Goal: Task Accomplishment & Management: Manage account settings

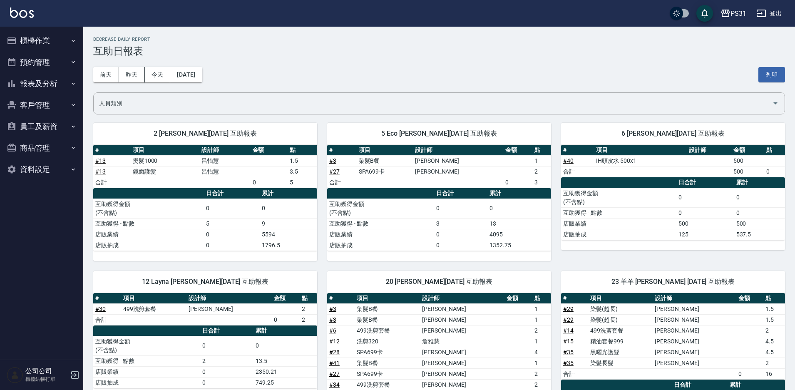
click at [45, 83] on button "報表及分析" at bounding box center [41, 84] width 77 height 22
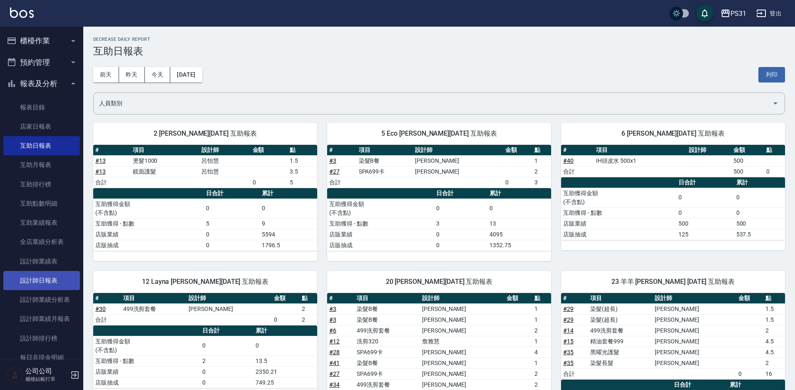
click at [48, 276] on link "設計師日報表" at bounding box center [41, 280] width 77 height 19
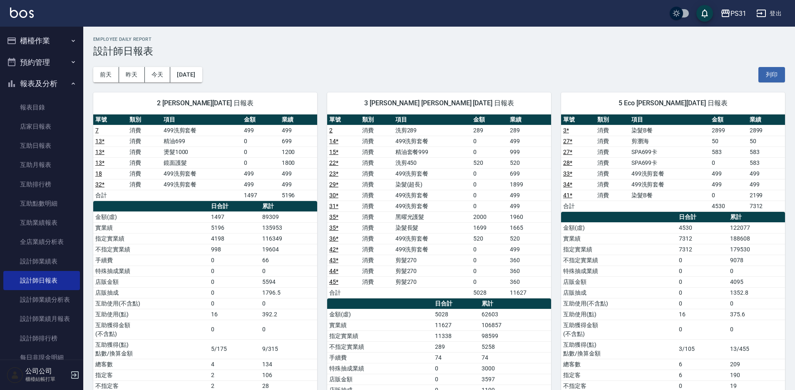
click at [47, 42] on button "櫃檯作業" at bounding box center [41, 41] width 77 height 22
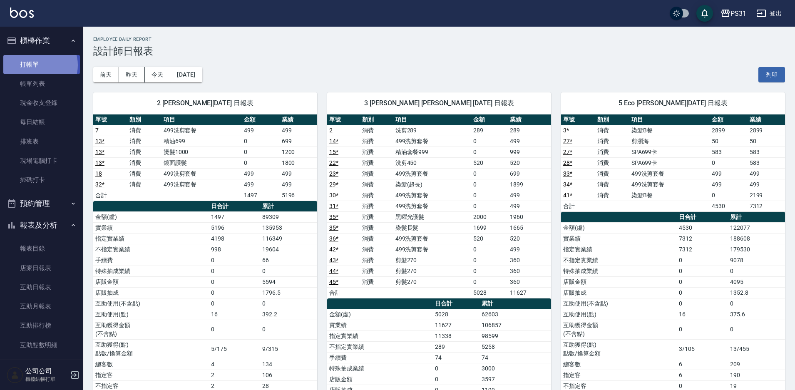
click at [38, 65] on link "打帳單" at bounding box center [41, 64] width 77 height 19
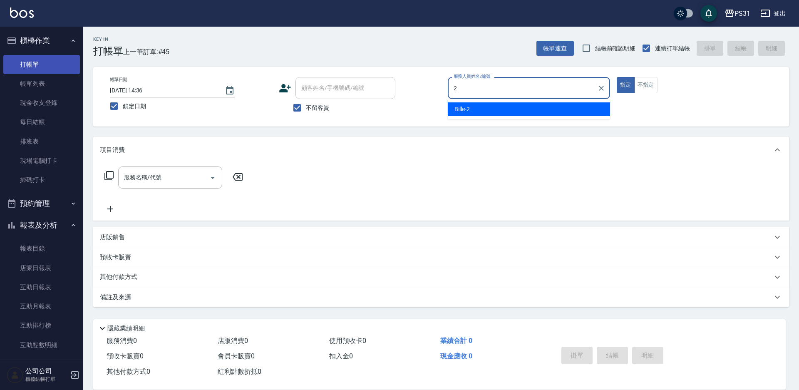
type input "Bille-2"
type button "true"
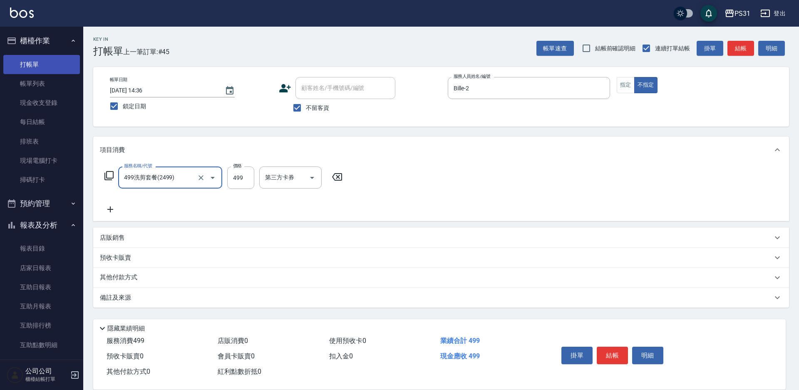
type input "499洗剪套餐(2499)"
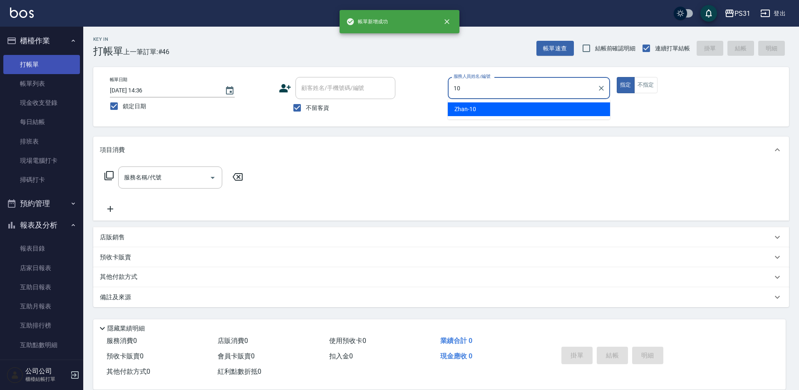
type input "Zhan-10"
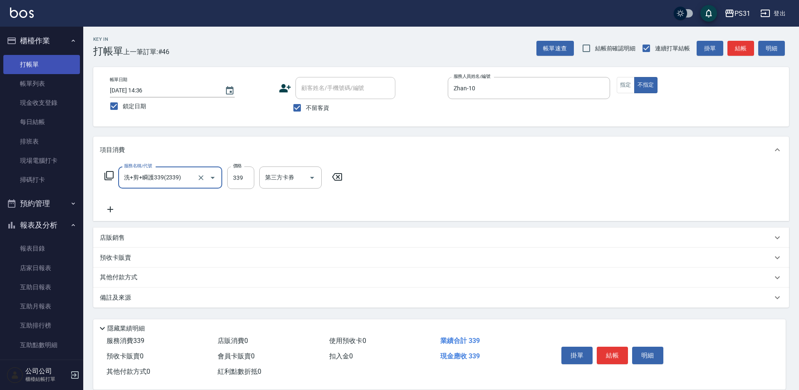
type input "洗+剪+瞬護339(2339)"
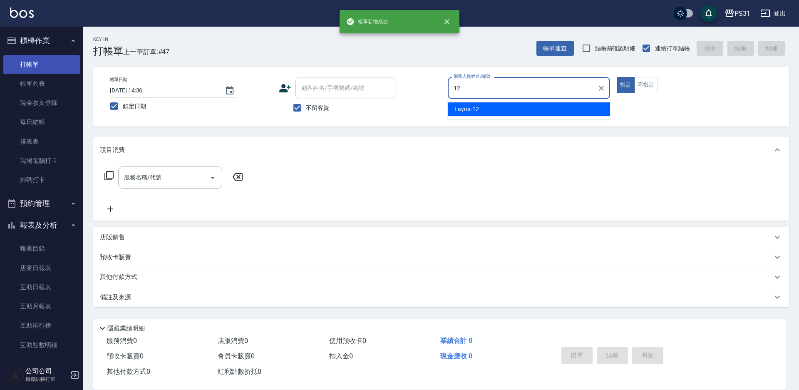
type input "Layna-12"
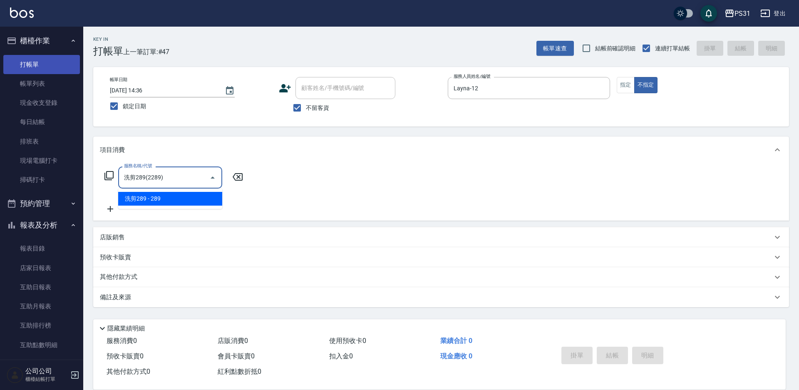
type input "洗剪289(2289)"
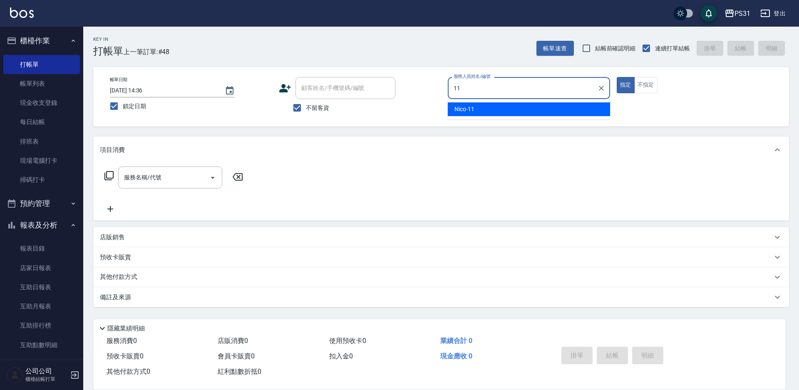
type input "Nico-11"
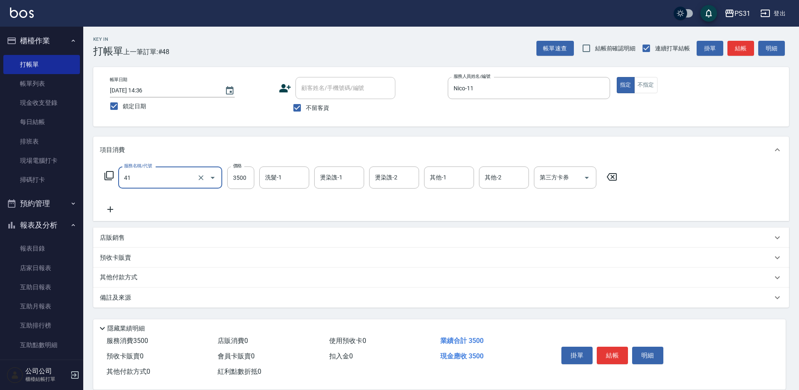
type input "染髮A餐(41)"
type input "5699"
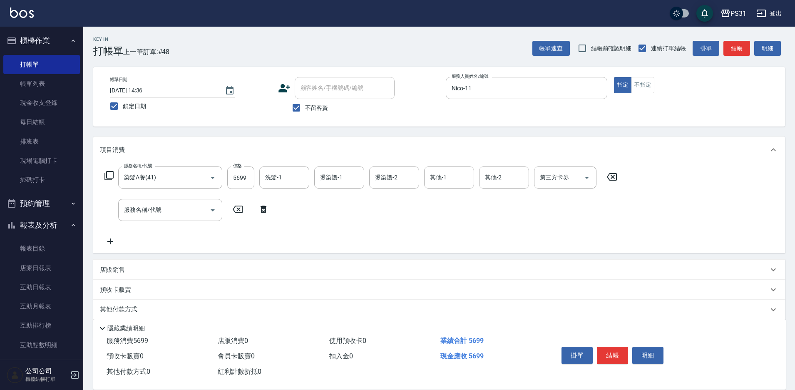
click at [112, 268] on p "店販銷售" at bounding box center [112, 270] width 25 height 9
type input "Nico-11"
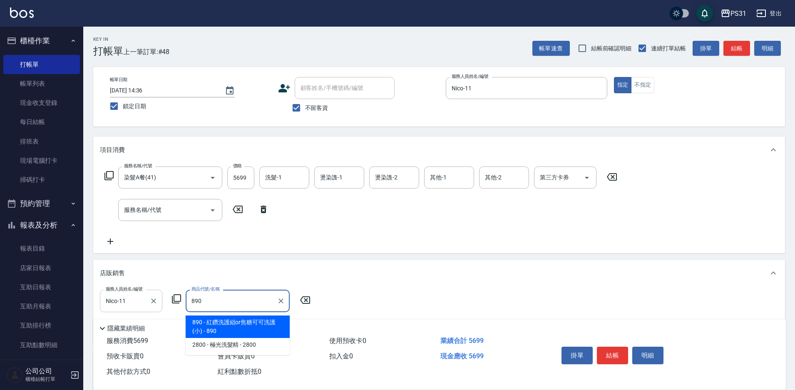
type input "紅鑽洗護組or焦糖可可洗護(小)"
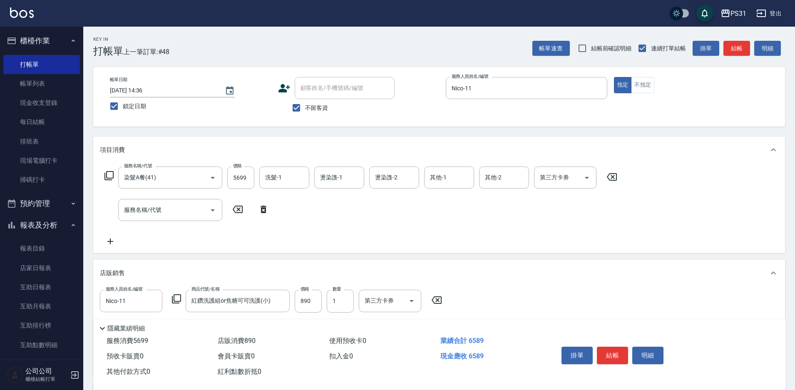
click at [615, 355] on button "結帳" at bounding box center [612, 355] width 31 height 17
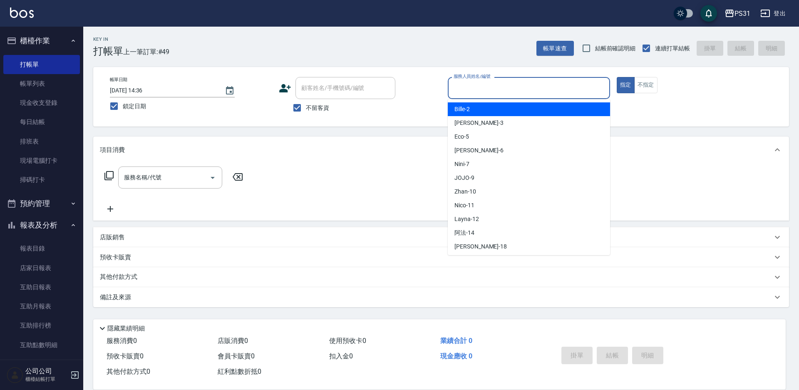
click at [536, 86] on input "服務人員姓名/編號" at bounding box center [529, 88] width 155 height 15
type input "Zhan-10"
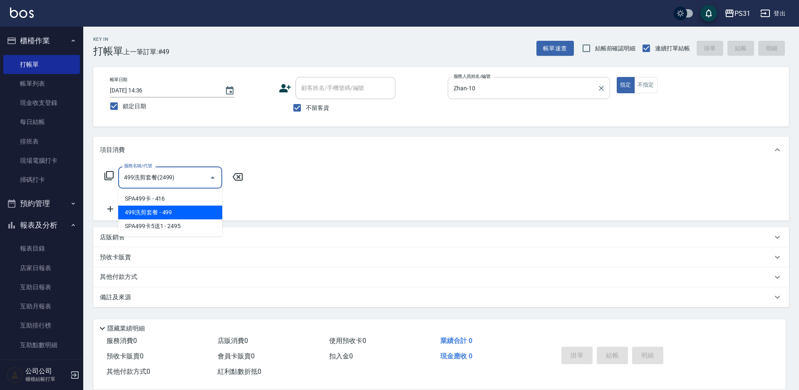
type input "499洗剪套餐(2499)"
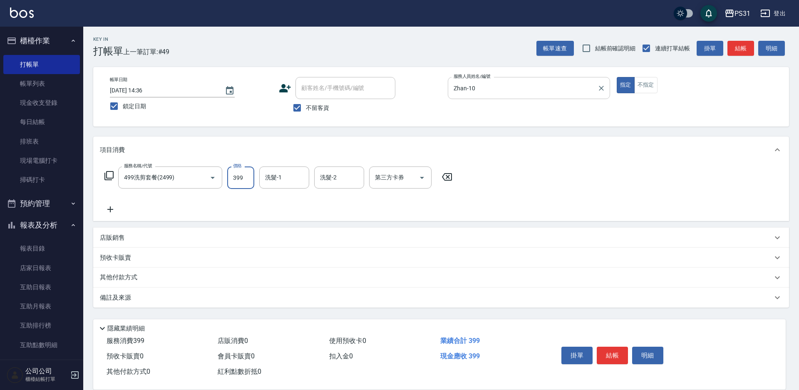
type input "399"
type input "羊羊-23"
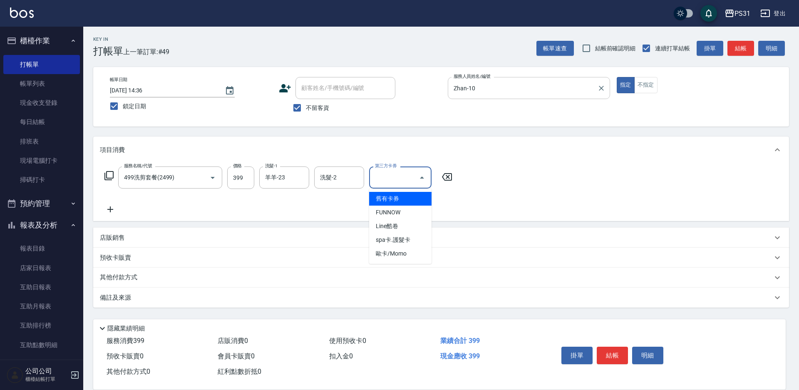
type input "舊有卡券"
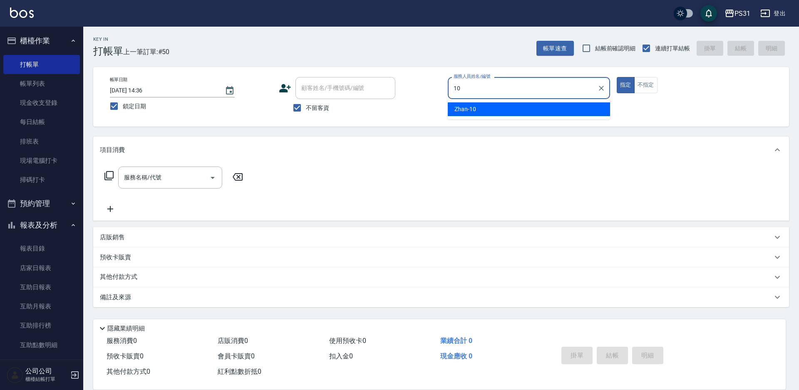
type input "Zhan-10"
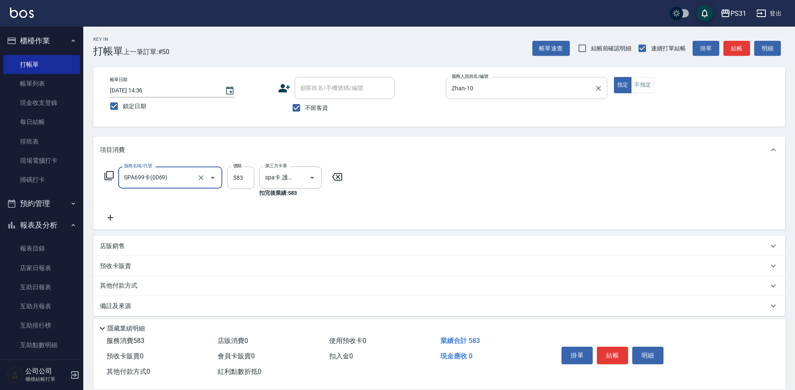
type input "SPA699卡(0069)"
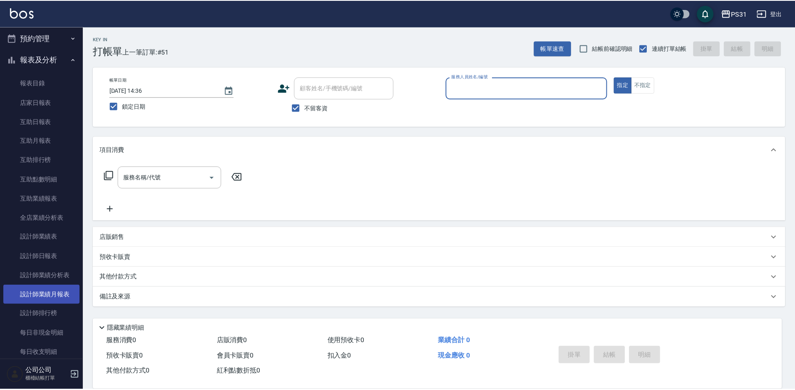
scroll to position [166, 0]
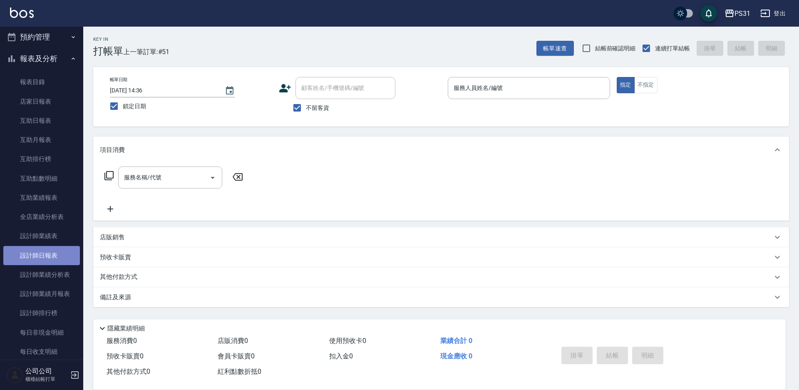
click at [52, 260] on link "設計師日報表" at bounding box center [41, 255] width 77 height 19
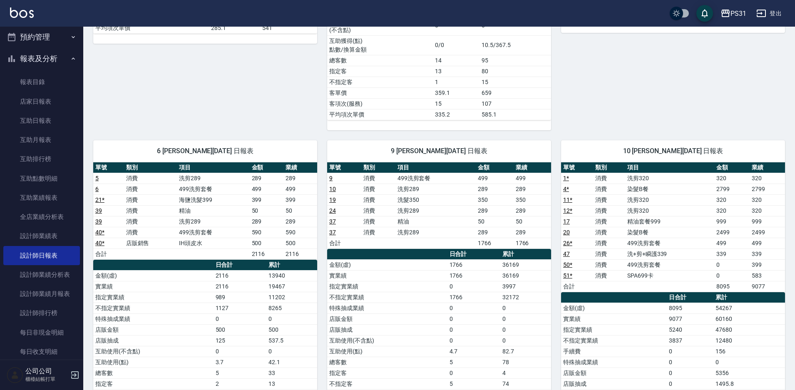
scroll to position [416, 0]
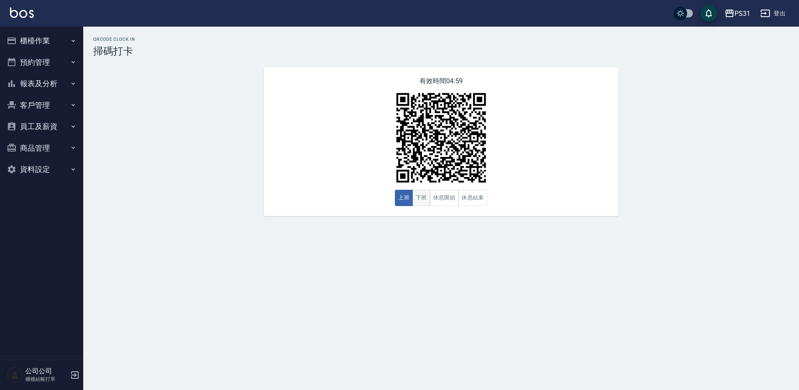
click at [424, 197] on button "下班" at bounding box center [421, 198] width 18 height 16
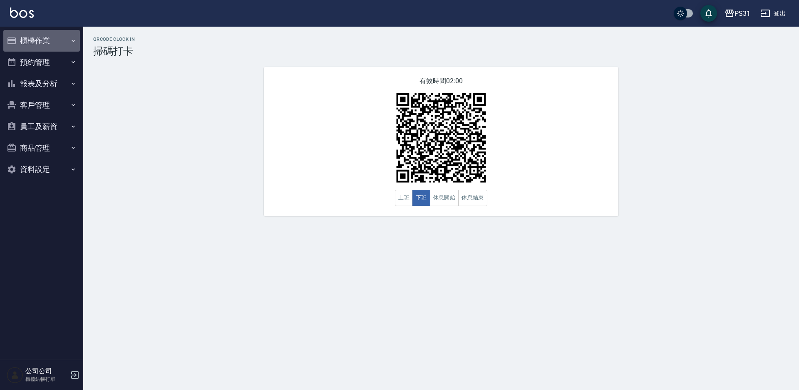
click at [35, 39] on button "櫃檯作業" at bounding box center [41, 41] width 77 height 22
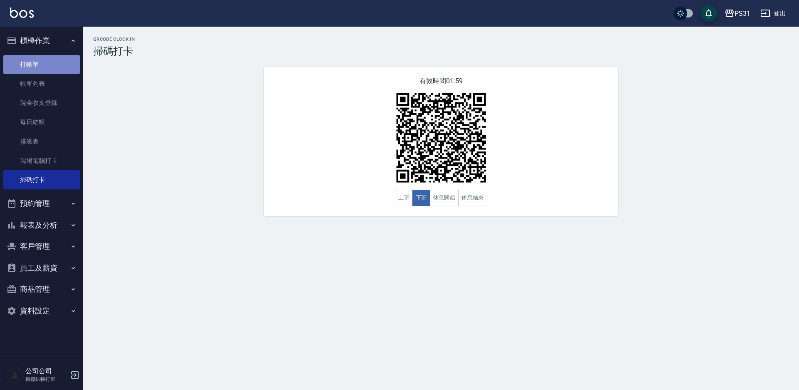
click at [47, 61] on link "打帳單" at bounding box center [41, 64] width 77 height 19
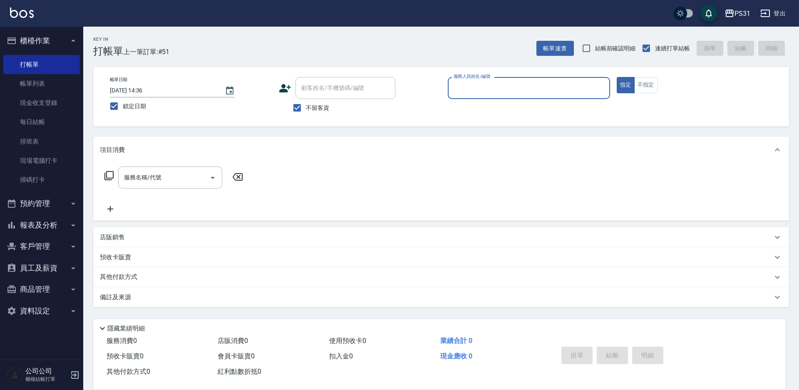
click at [45, 220] on button "報表及分析" at bounding box center [41, 225] width 77 height 22
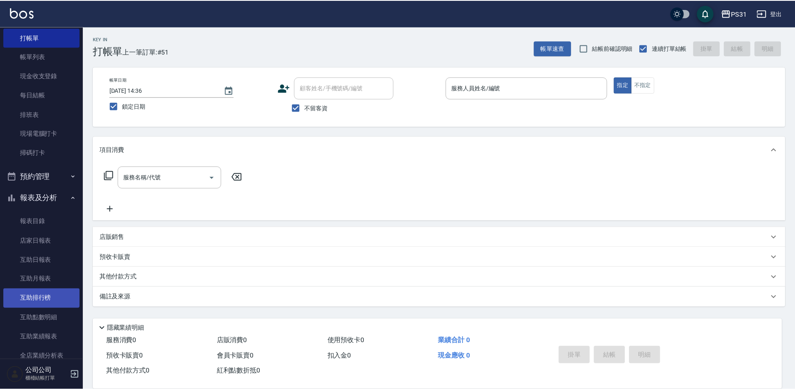
scroll to position [42, 0]
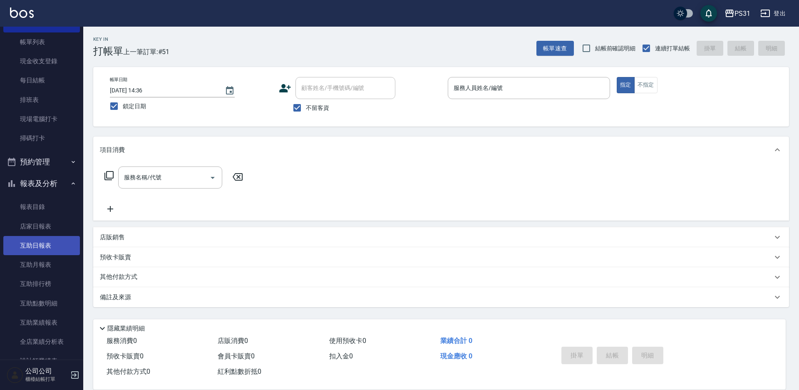
click at [57, 220] on link "互助日報表" at bounding box center [41, 245] width 77 height 19
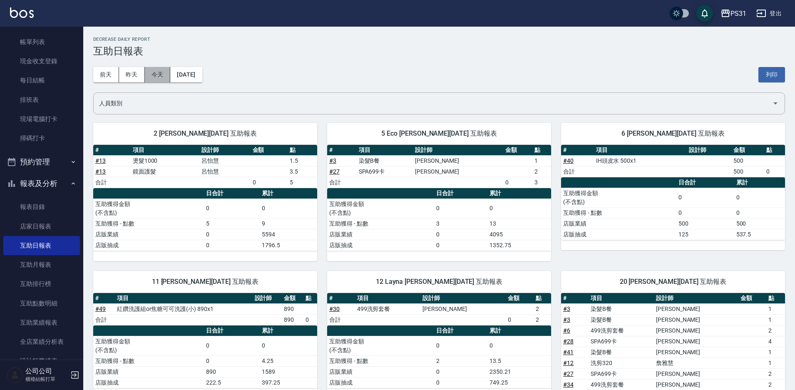
click at [155, 74] on button "今天" at bounding box center [158, 74] width 26 height 15
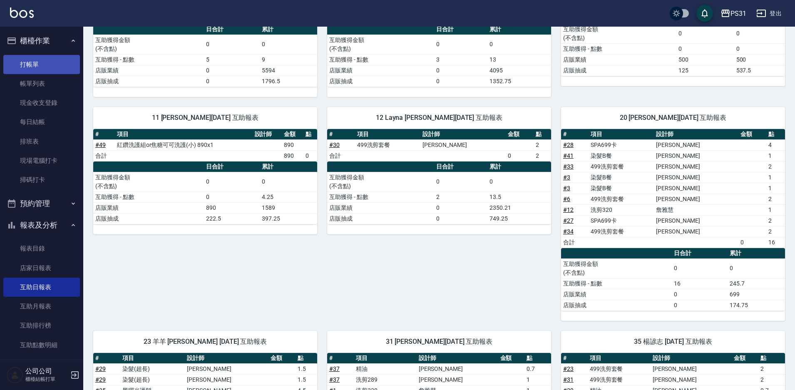
scroll to position [125, 0]
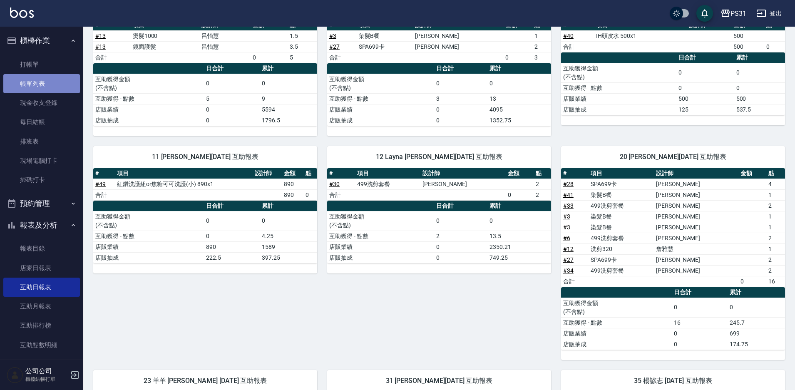
click at [49, 78] on link "帳單列表" at bounding box center [41, 83] width 77 height 19
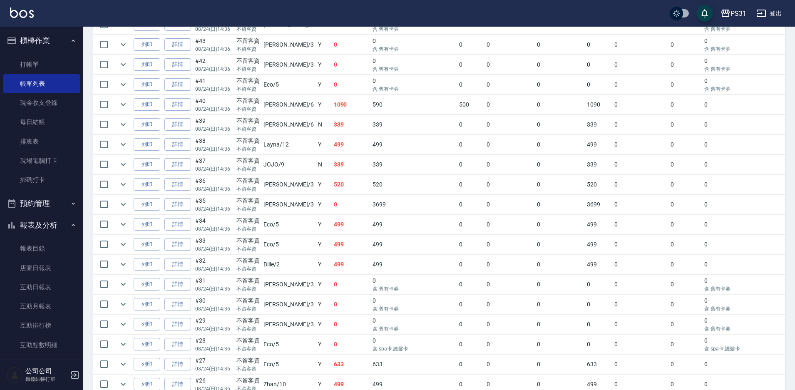
scroll to position [458, 0]
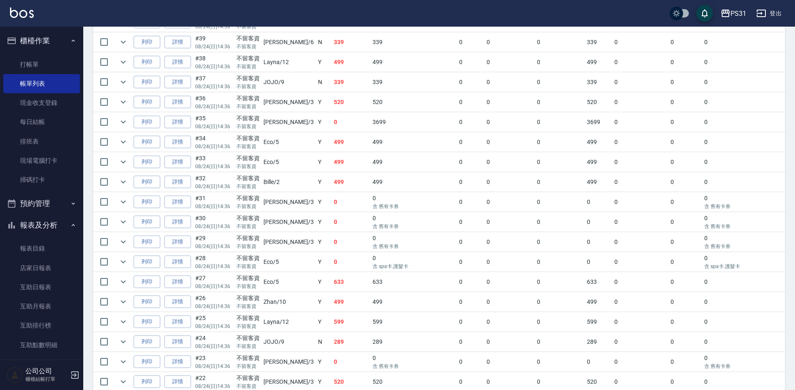
click at [181, 220] on link "詳情" at bounding box center [177, 282] width 27 height 13
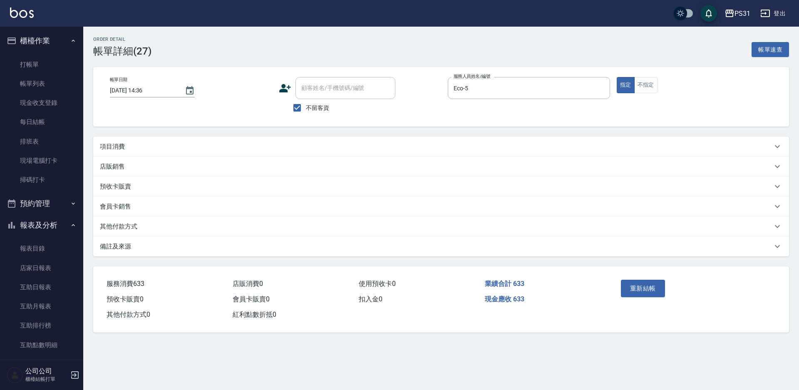
type input "2025/08/24 14:36"
checkbox input "true"
type input "Eco-5"
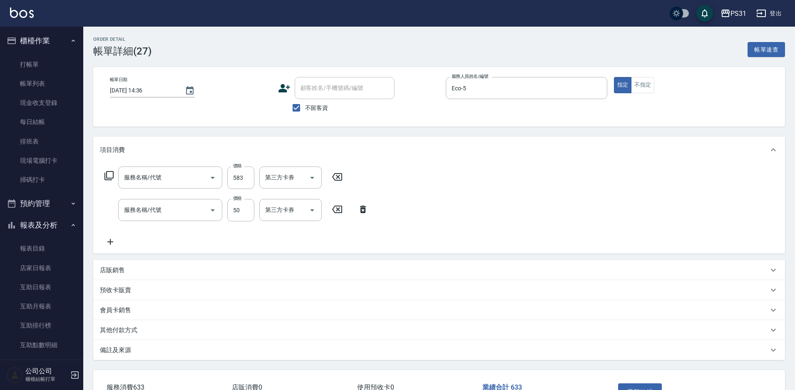
type input "SPA699卡(0069)"
type input "剪瀏海(250)"
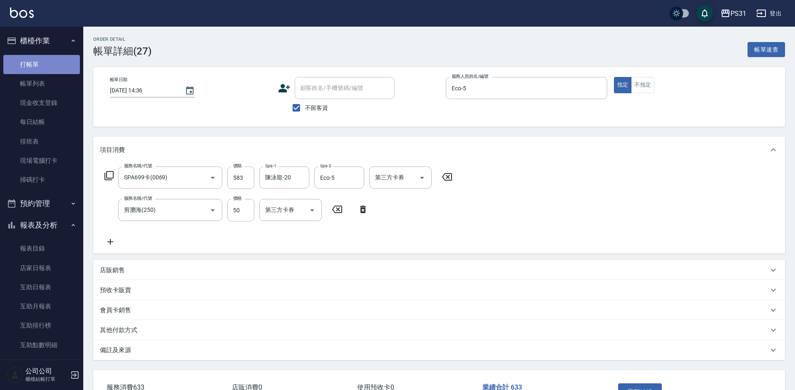
click at [56, 62] on link "打帳單" at bounding box center [41, 64] width 77 height 19
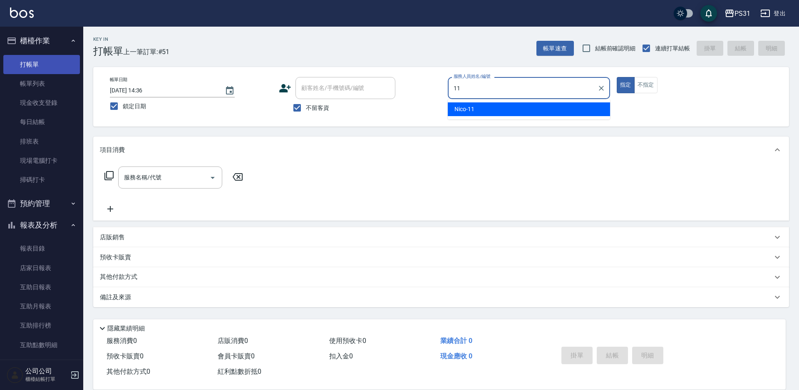
type input "Nico-11"
type button "true"
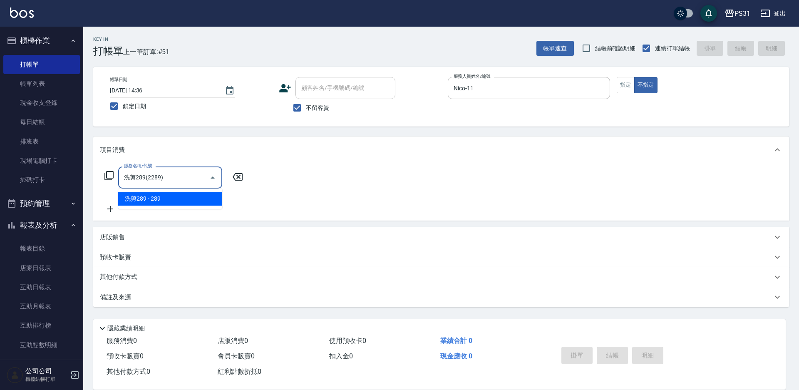
type input "洗剪289(2289)"
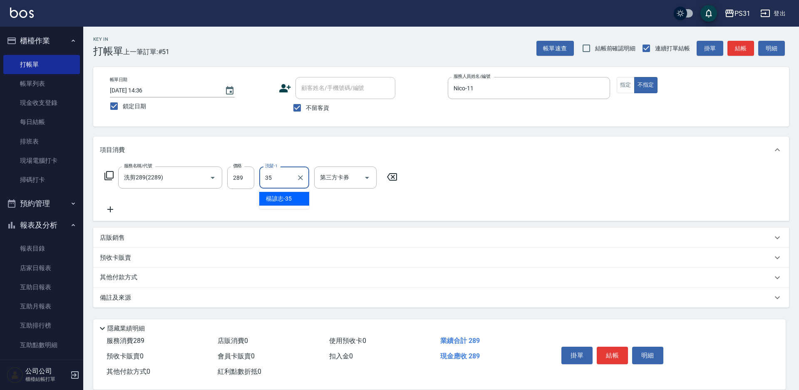
type input "楊諺志-35"
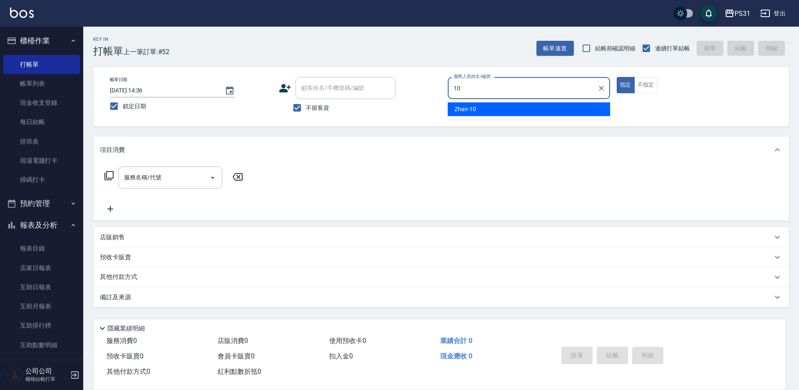
type input "Zhan-10"
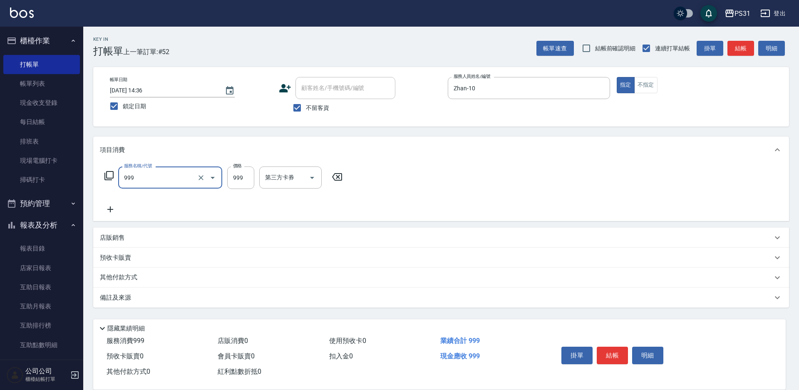
type input "精油套餐999(999)"
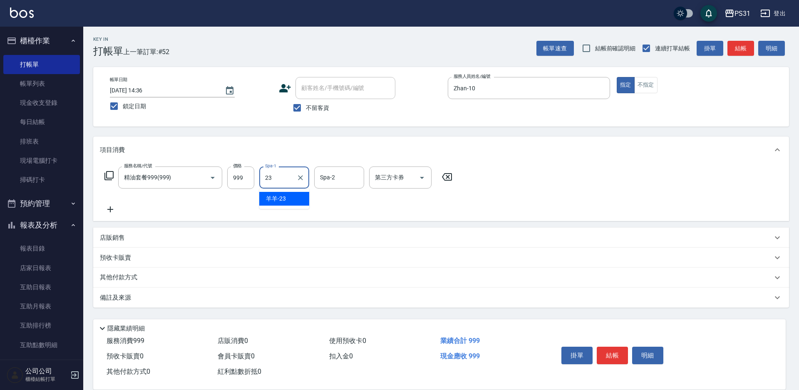
type input "羊羊-23"
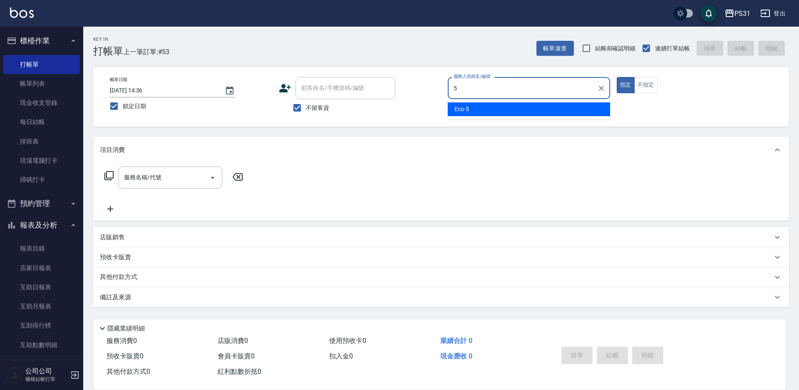
type input "Eco-5"
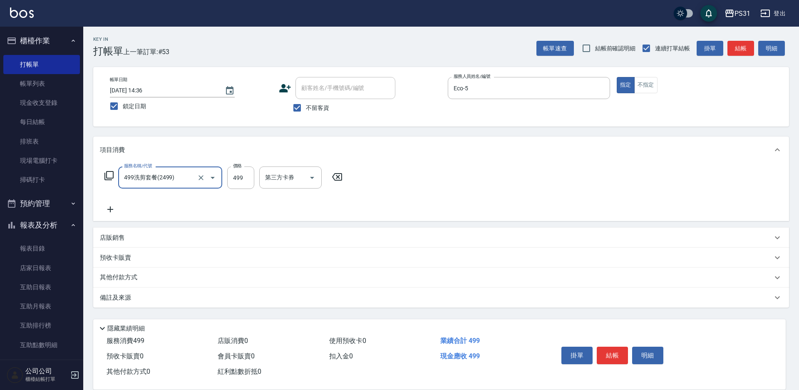
type input "499洗剪套餐(2499)"
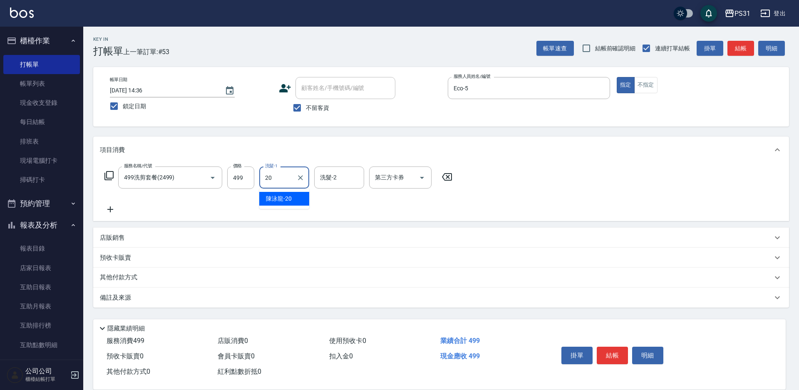
type input "陳泳龍-20"
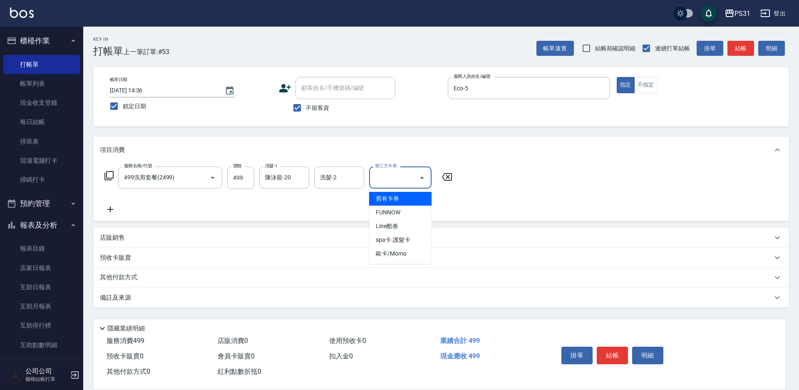
type input "舊有卡券"
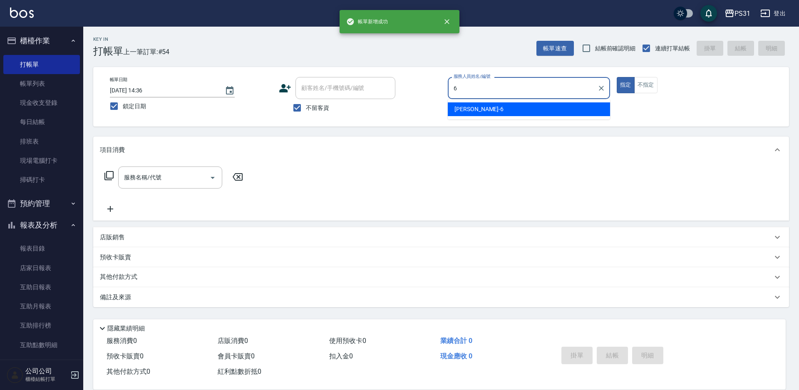
type input "Aki-6"
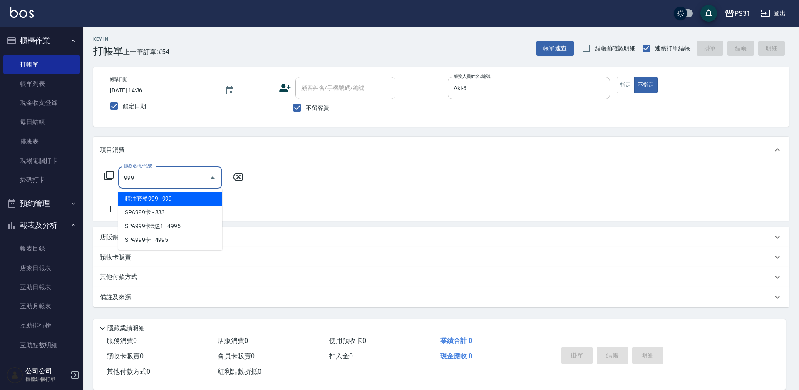
type input "精油套餐999(999)"
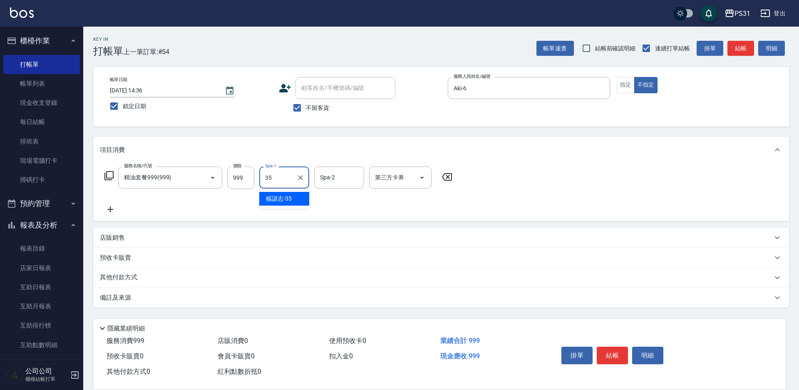
type input "楊諺志-35"
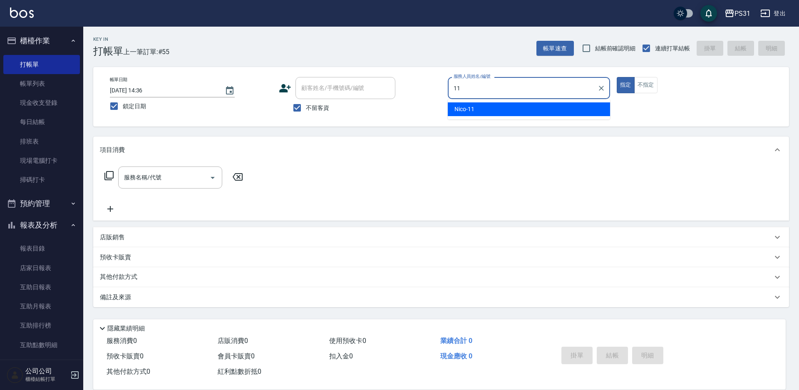
type input "Nico-11"
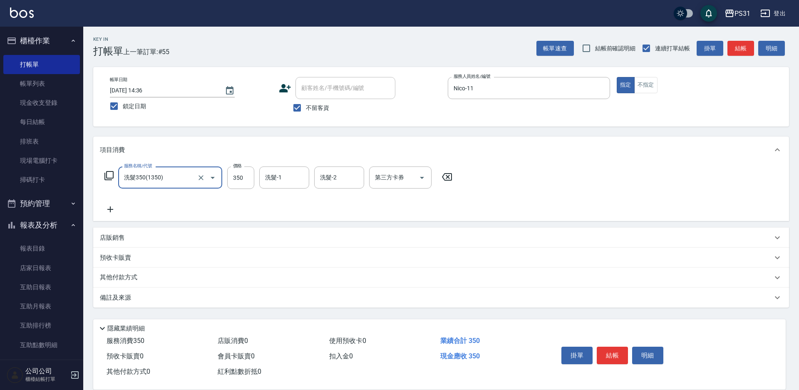
type input "洗髮350(1350)"
click at [208, 178] on icon "Open" at bounding box center [213, 178] width 10 height 10
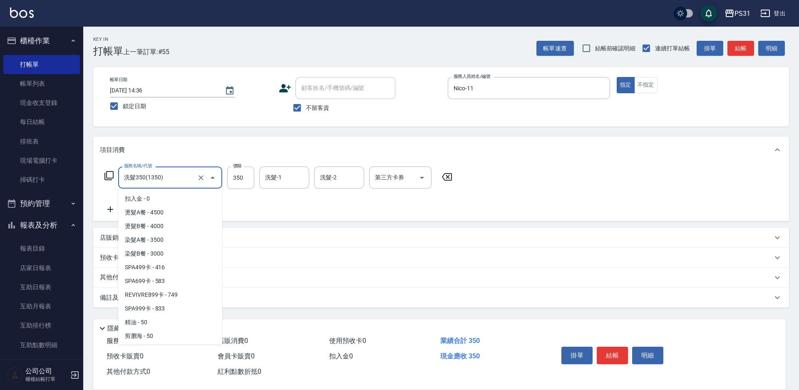
scroll to position [273, 0]
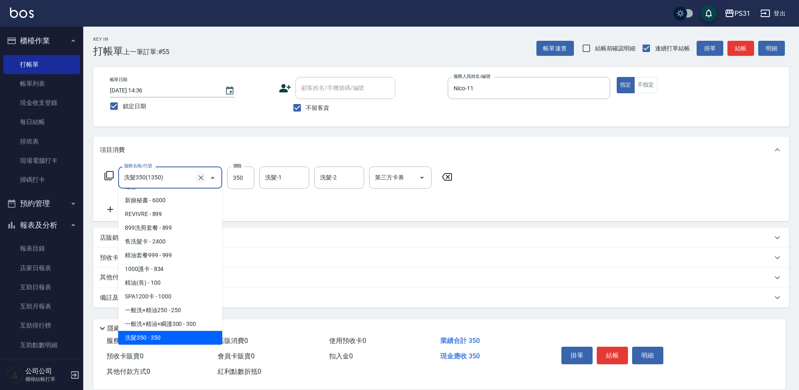
click at [200, 177] on icon "Clear" at bounding box center [201, 178] width 8 height 8
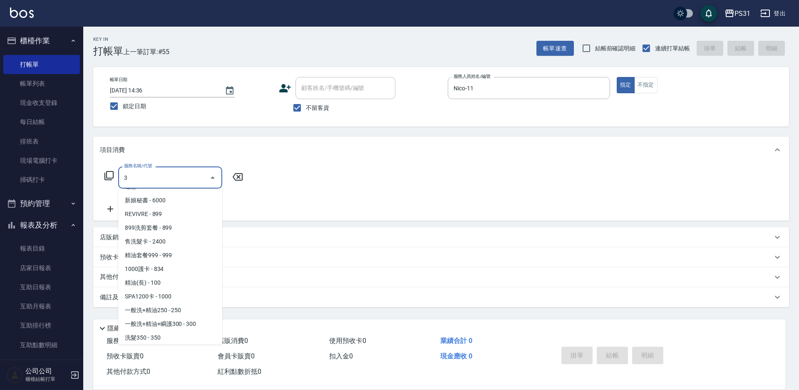
scroll to position [0, 0]
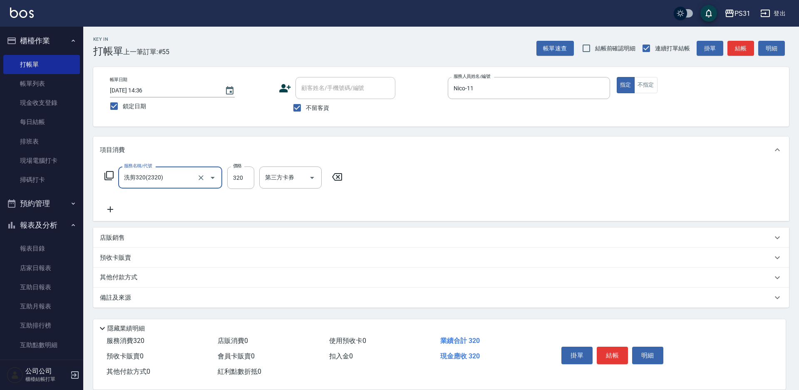
type input "洗剪320(2320)"
type input "350"
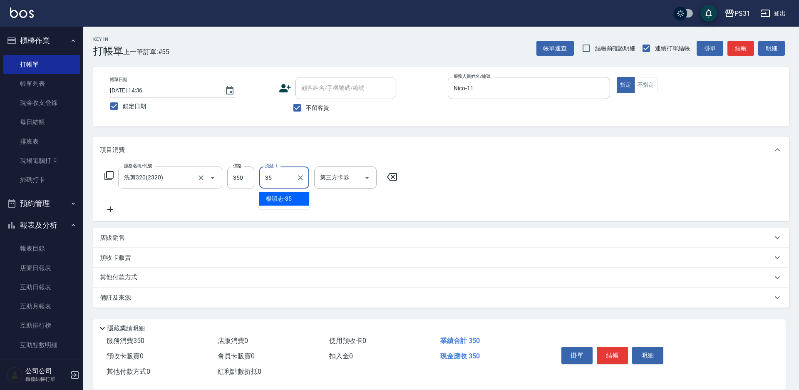
type input "楊諺志-35"
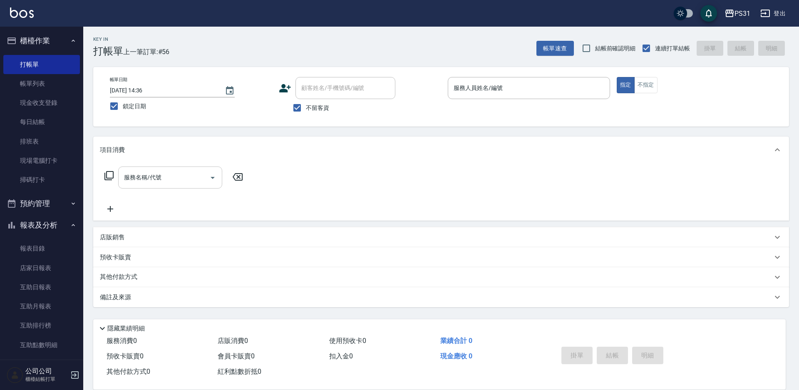
drag, startPoint x: 716, startPoint y: 170, endPoint x: 682, endPoint y: 172, distance: 34.6
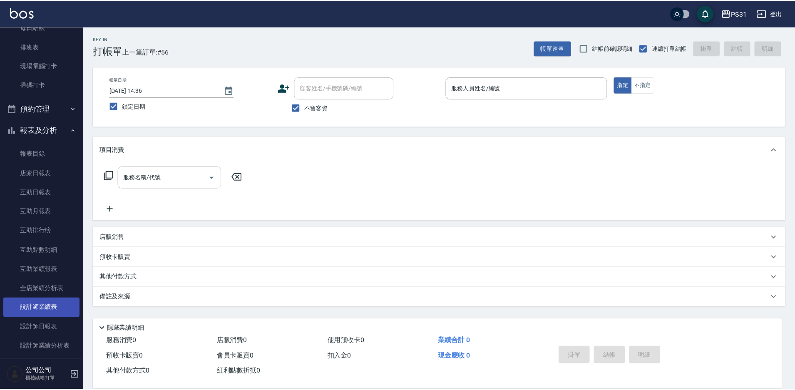
scroll to position [125, 0]
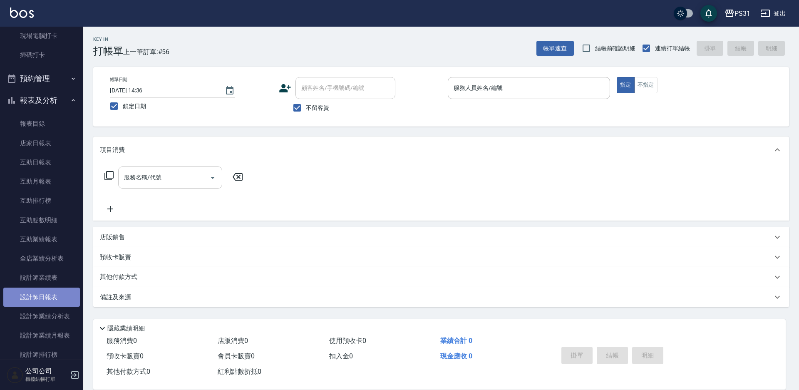
click at [42, 220] on link "設計師日報表" at bounding box center [41, 297] width 77 height 19
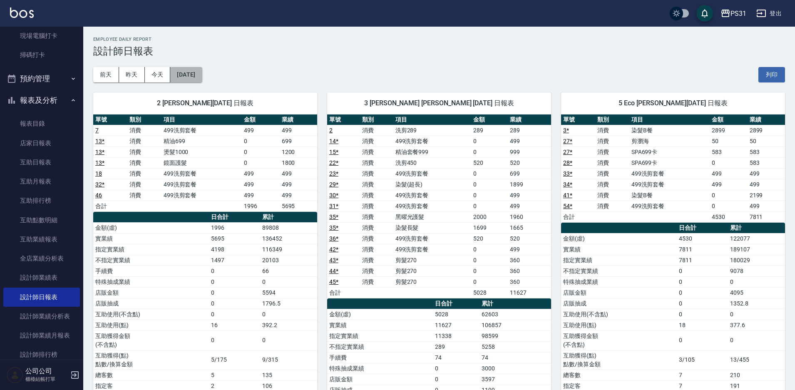
click at [194, 71] on button "[DATE]" at bounding box center [186, 74] width 32 height 15
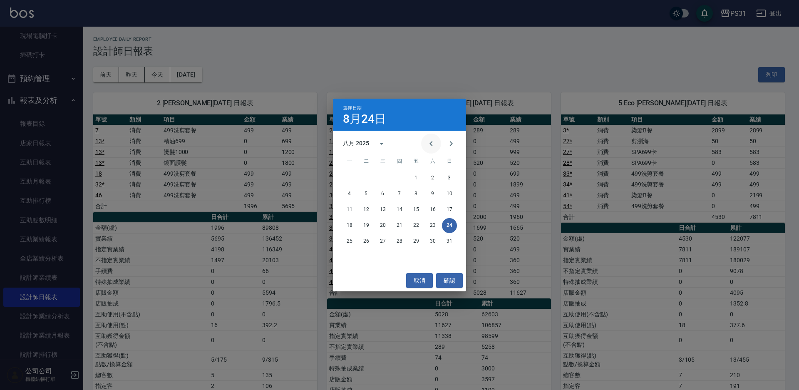
click at [431, 141] on icon "Previous month" at bounding box center [431, 144] width 10 height 10
click at [383, 205] on button "16" at bounding box center [382, 209] width 15 height 15
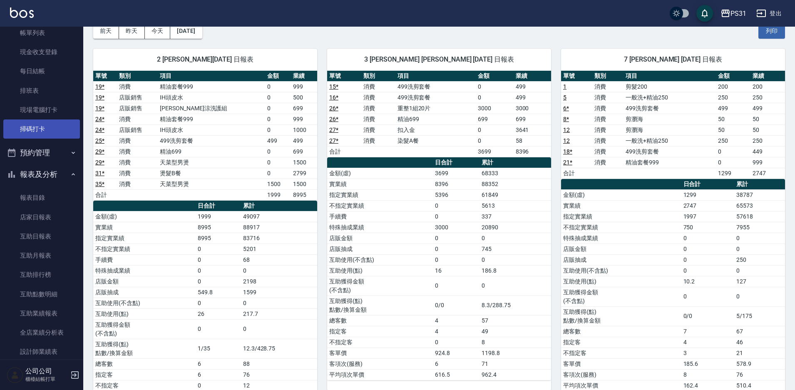
scroll to position [42, 0]
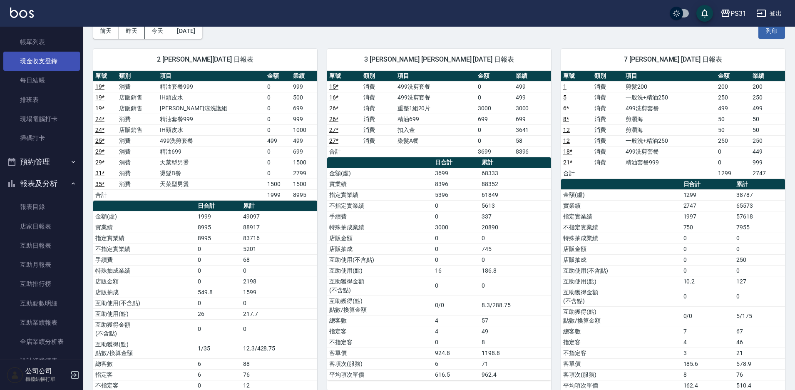
click at [48, 62] on link "現金收支登錄" at bounding box center [41, 61] width 77 height 19
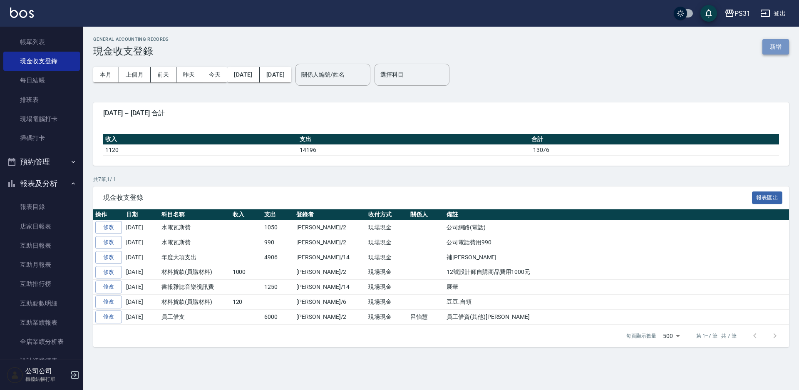
click at [442, 42] on button "新增" at bounding box center [775, 46] width 27 height 15
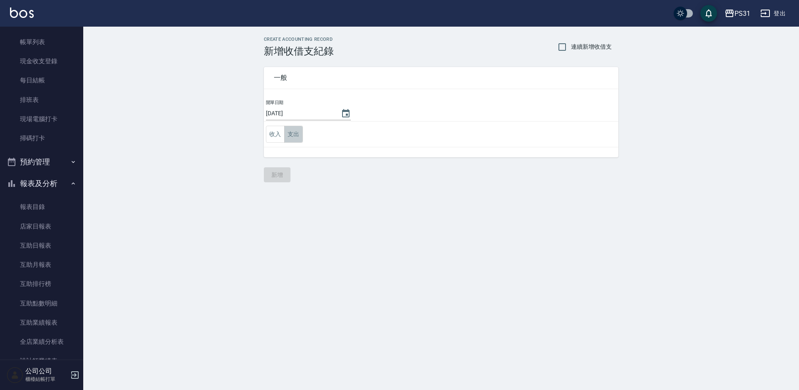
click at [295, 134] on button "支出" at bounding box center [293, 134] width 19 height 17
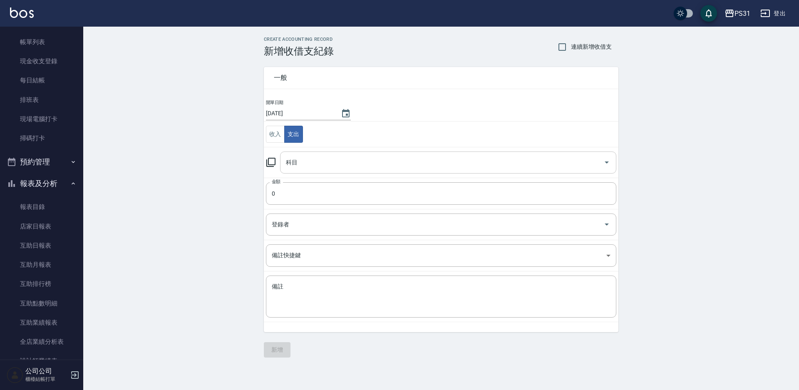
click at [326, 165] on input "科目" at bounding box center [442, 162] width 316 height 15
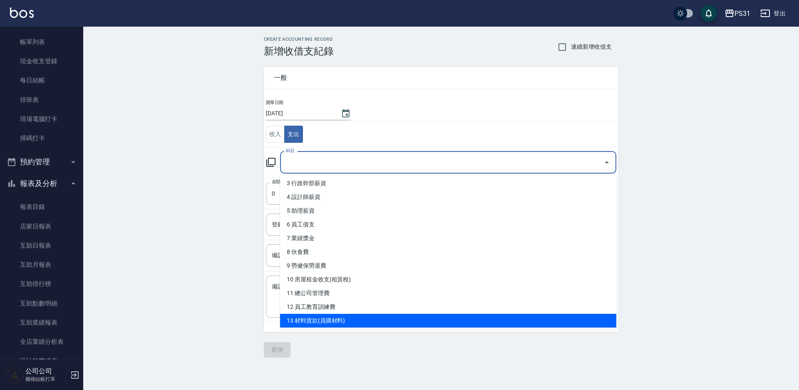
scroll to position [83, 0]
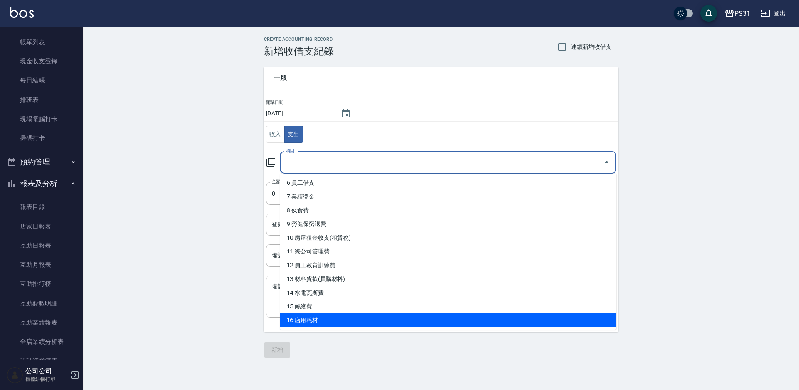
click at [325, 220] on li "16 店用耗材" at bounding box center [448, 320] width 336 height 14
type input "16 店用耗材"
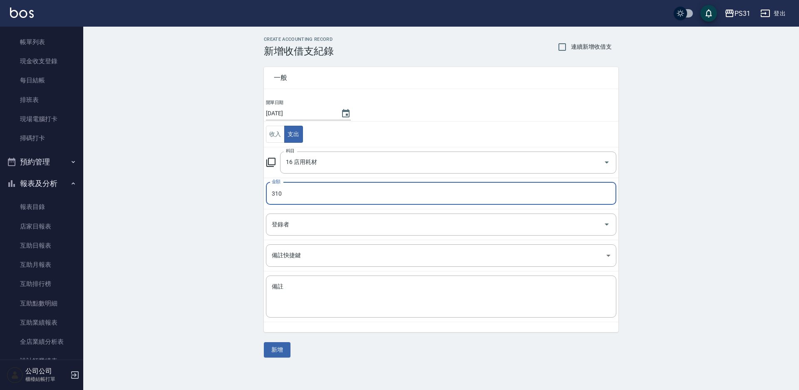
type input "310"
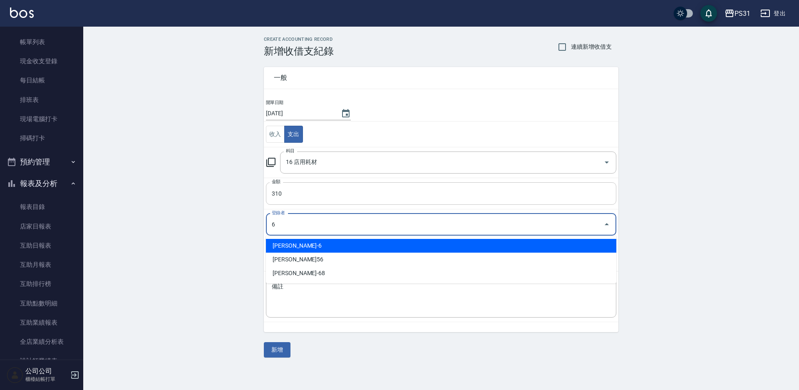
type input "Aki鄭亞希-6"
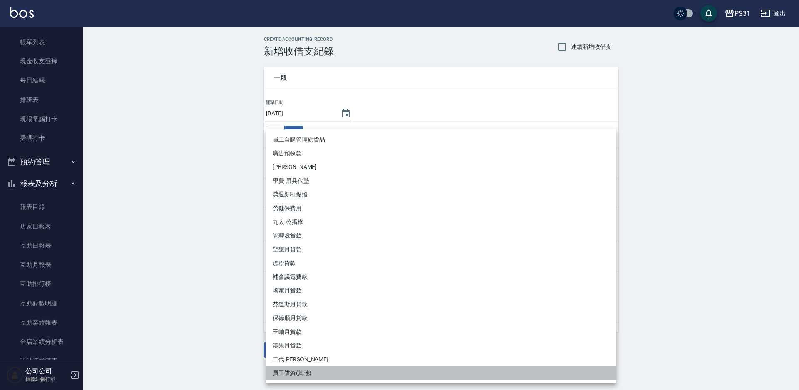
click at [307, 220] on li "員工借資(其他)" at bounding box center [441, 373] width 350 height 14
type input "員工借資(其他)"
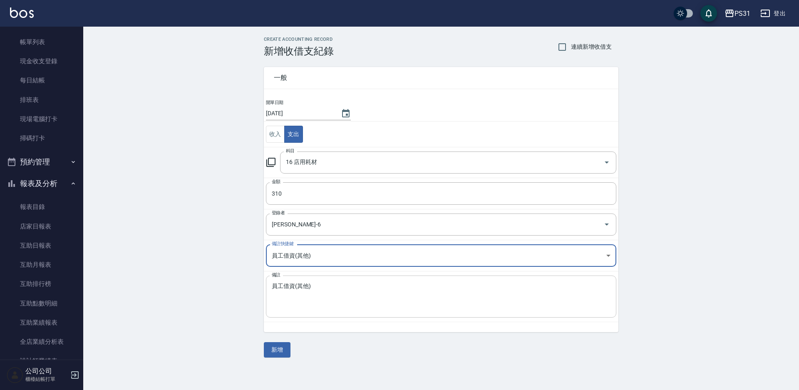
click at [313, 220] on textarea "員工借資(其他)" at bounding box center [441, 297] width 339 height 28
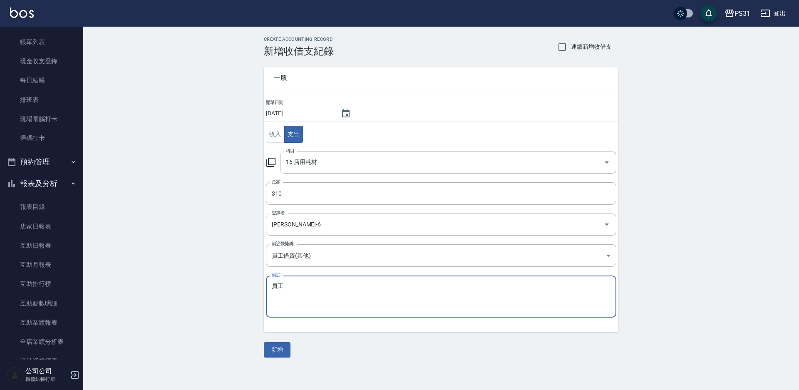
type textarea "員"
type textarea "2"
type textarea "地基主拜拜"
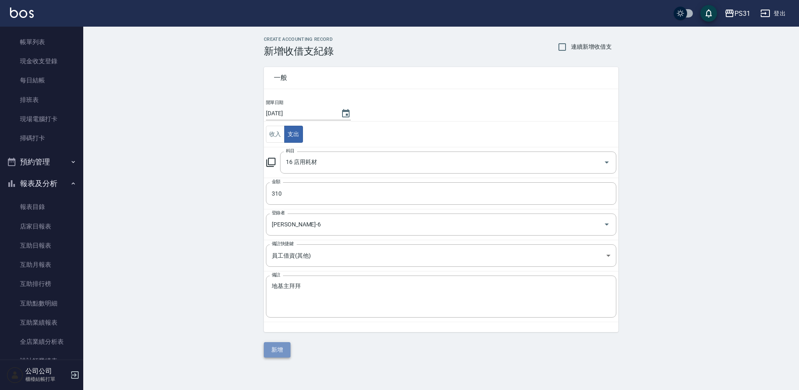
click at [281, 220] on button "新增" at bounding box center [277, 349] width 27 height 15
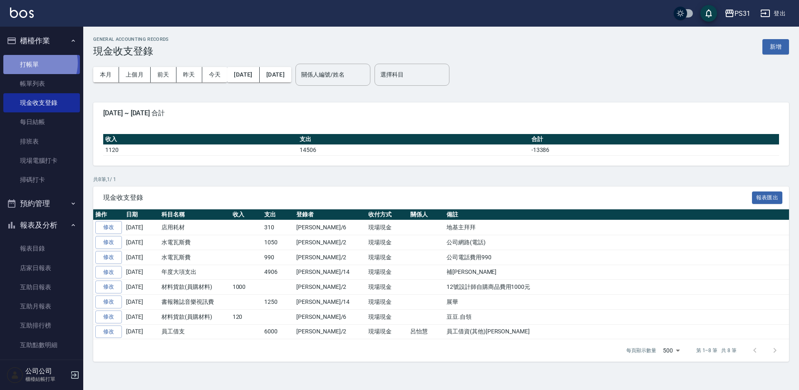
click at [36, 62] on link "打帳單" at bounding box center [41, 64] width 77 height 19
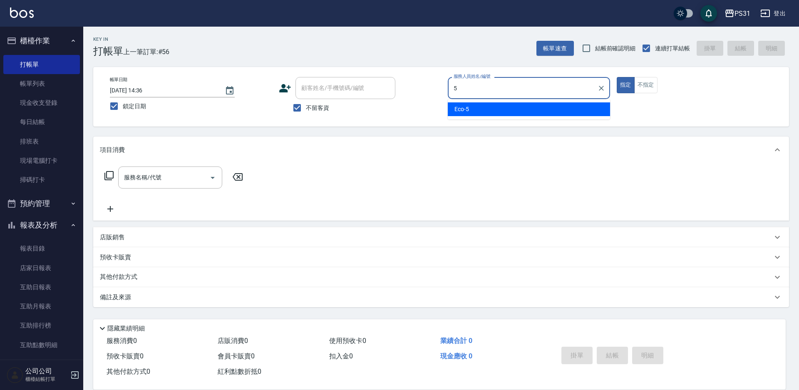
type input "Eco-5"
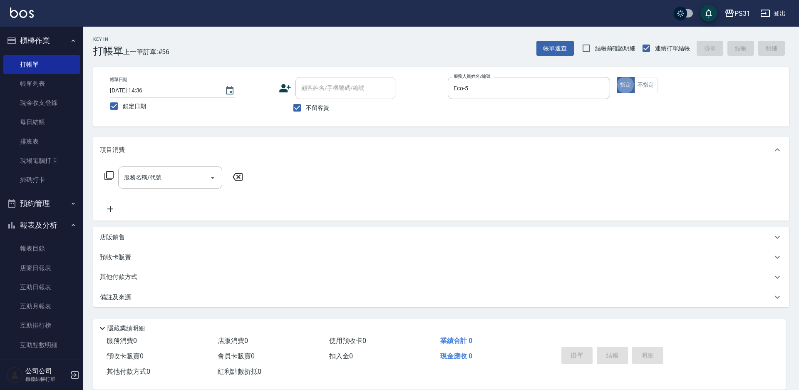
type button "true"
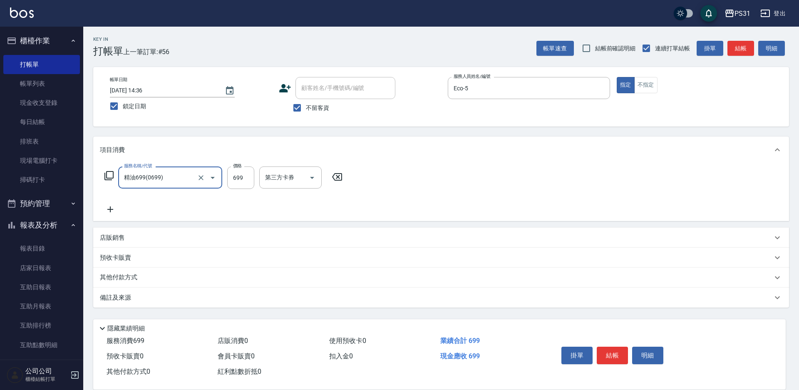
type input "精油699(0699)"
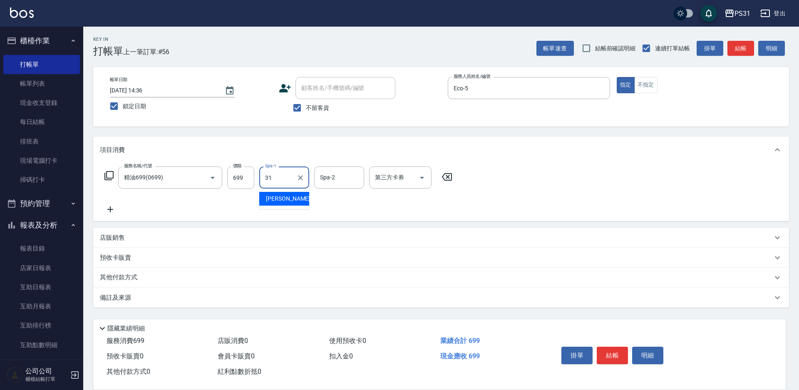
type input "何宜柔-31"
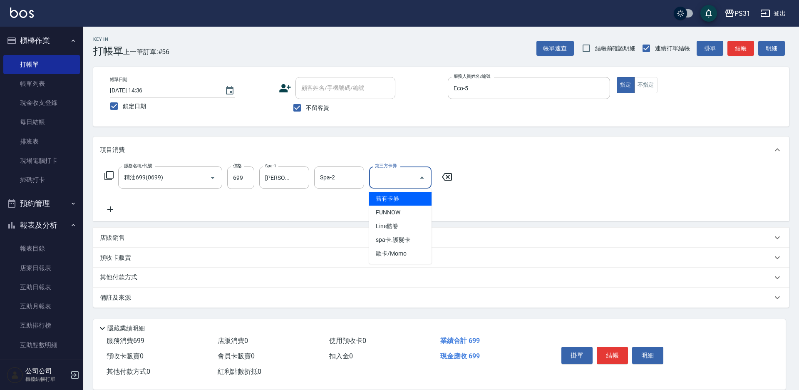
type input "舊有卡券"
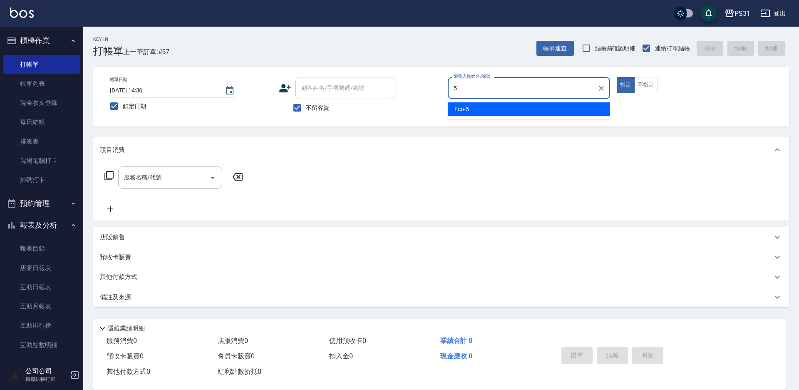
type input "Eco-5"
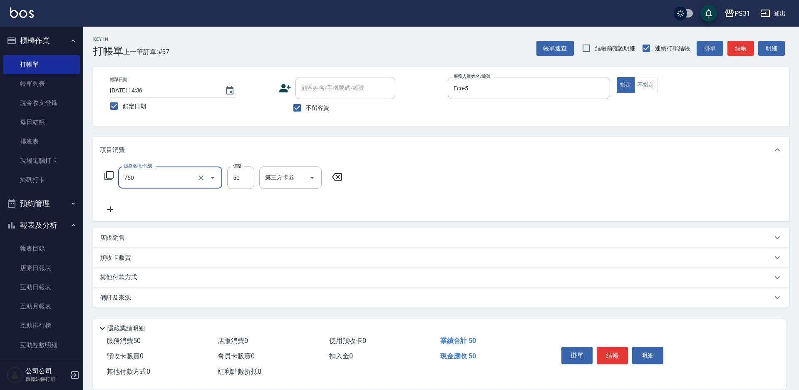
type input "造型(750)"
type input "100"
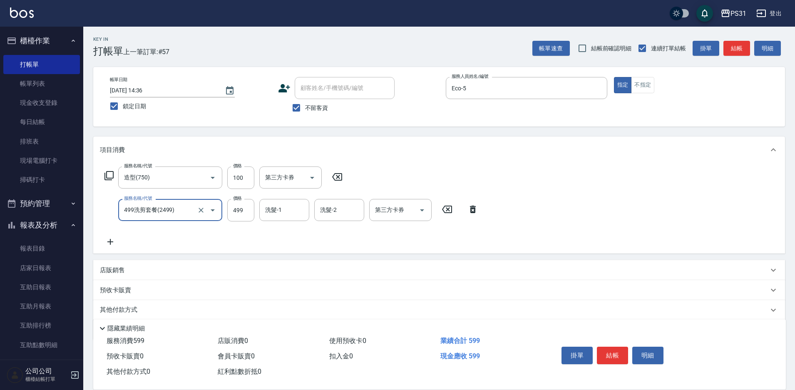
type input "499洗剪套餐(2499)"
type input "陳泳龍-20"
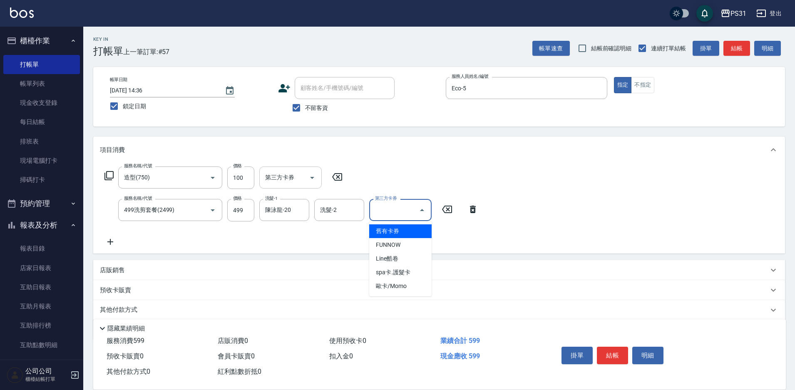
type input "舊有卡券"
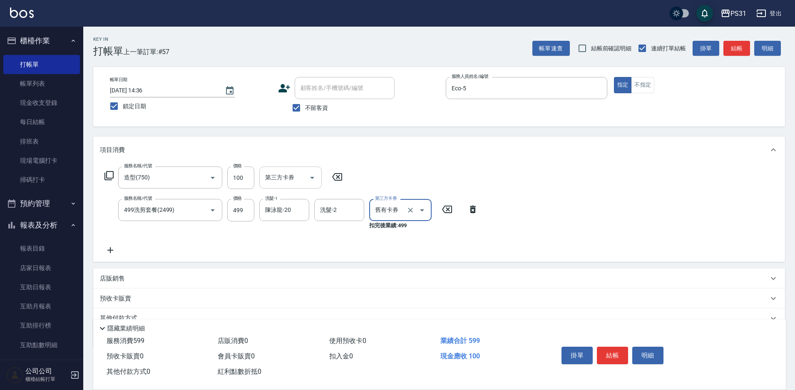
click at [312, 180] on icon "Open" at bounding box center [312, 178] width 10 height 10
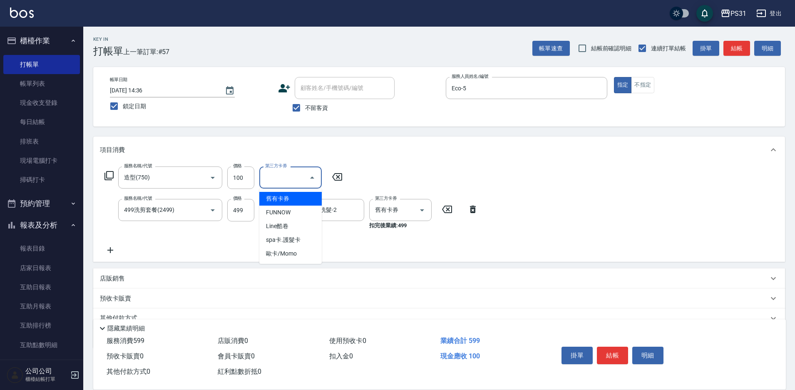
click at [309, 197] on span "舊有卡券" at bounding box center [290, 199] width 62 height 14
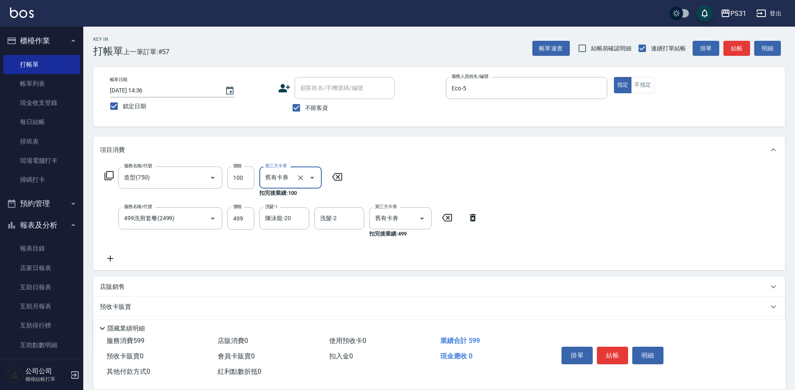
type input "舊有卡券"
click at [442, 220] on button "結帳" at bounding box center [612, 355] width 31 height 17
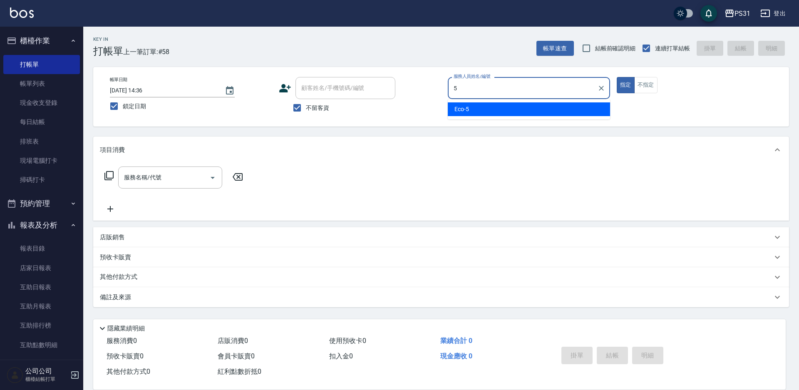
type input "Eco-5"
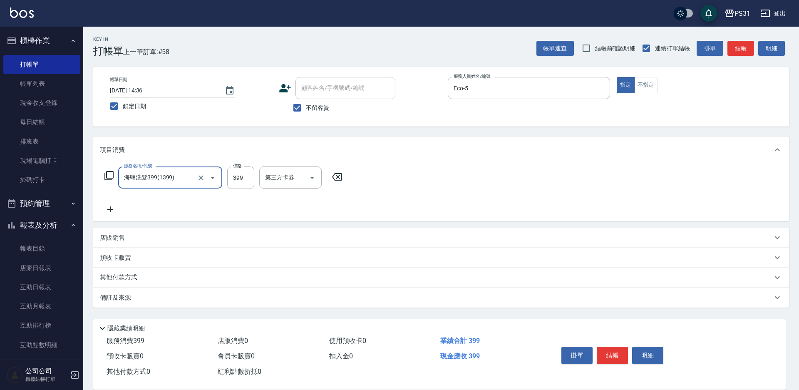
type input "海鹽洗髮399(1399)"
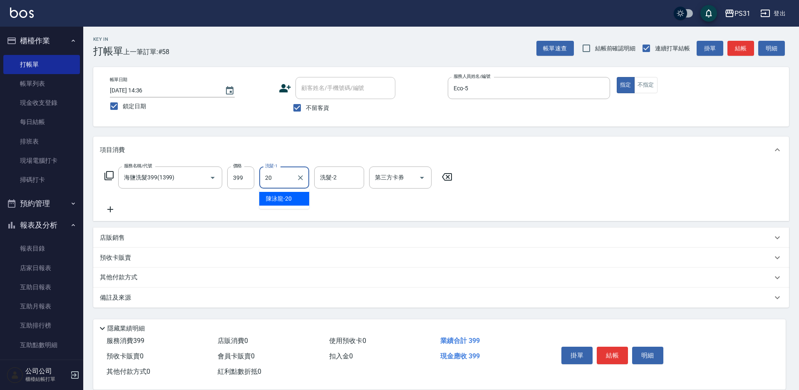
type input "陳泳龍-20"
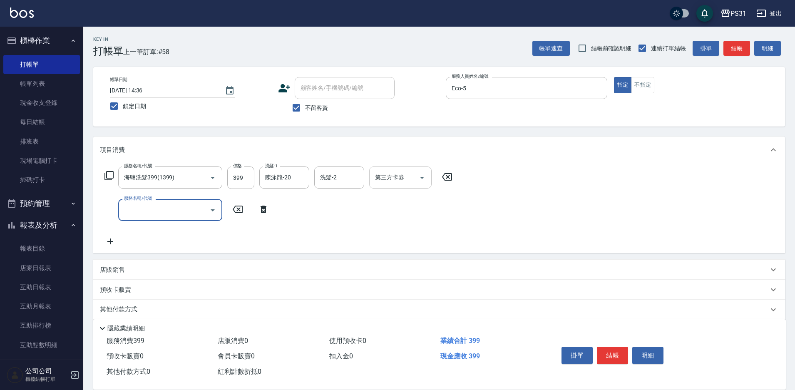
click at [427, 176] on button "Open" at bounding box center [421, 177] width 13 height 13
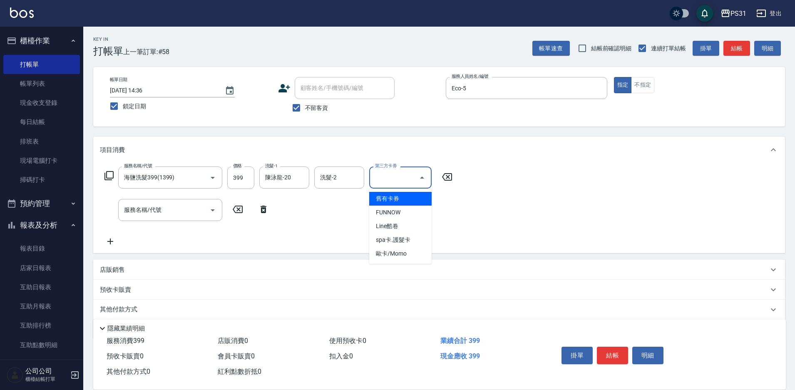
click at [416, 196] on span "舊有卡券" at bounding box center [400, 199] width 62 height 14
type input "舊有卡券"
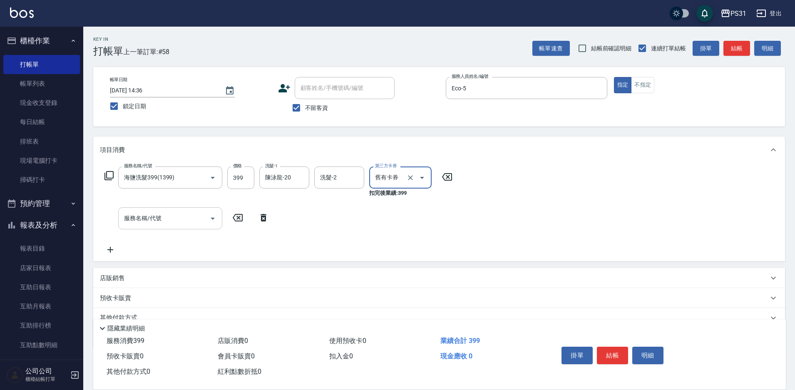
click at [144, 214] on input "服務名稱/代號" at bounding box center [164, 218] width 84 height 15
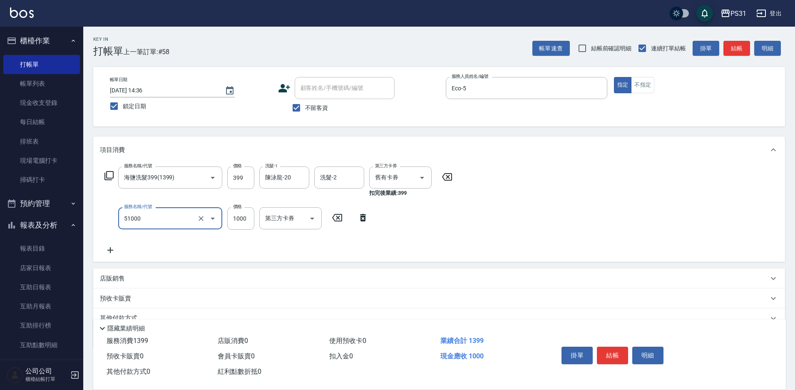
type input "酵素/紅鑽/焦糖/單噴精華液(51000)"
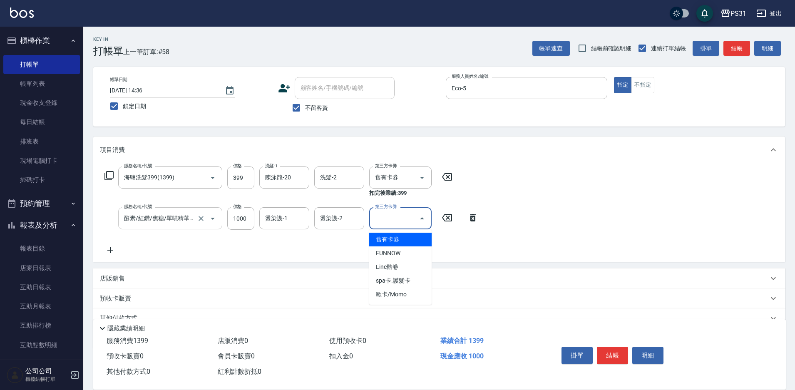
type input "舊有卡券"
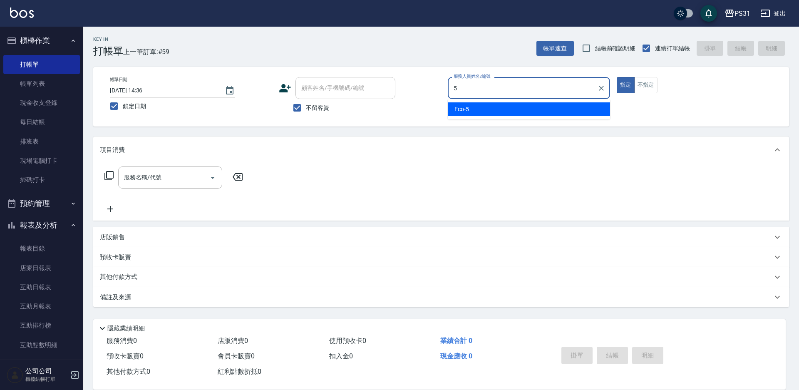
type input "Eco-5"
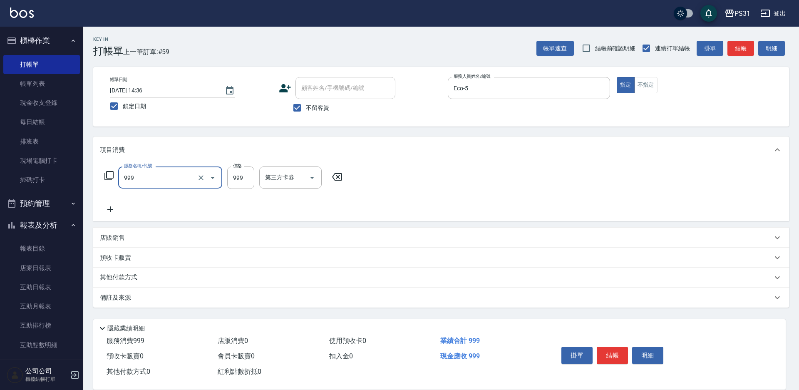
type input "精油套餐999(999)"
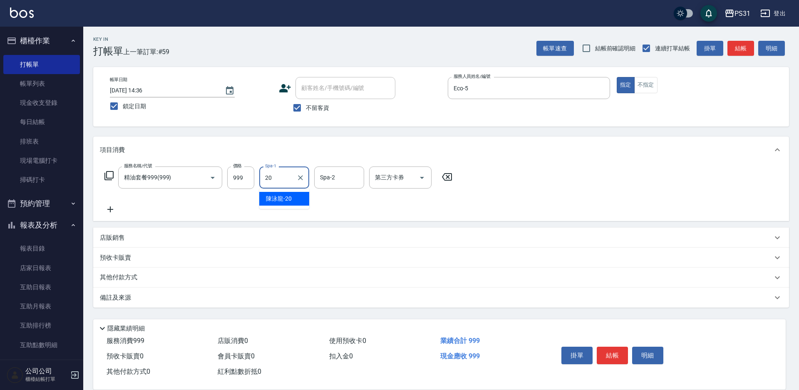
type input "陳泳龍-20"
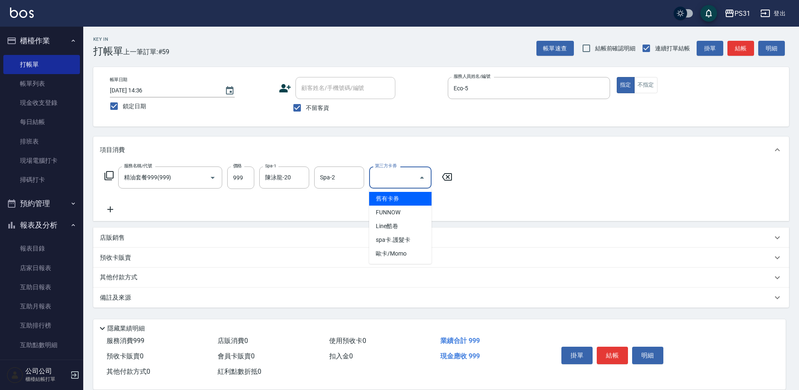
type input "舊有卡券"
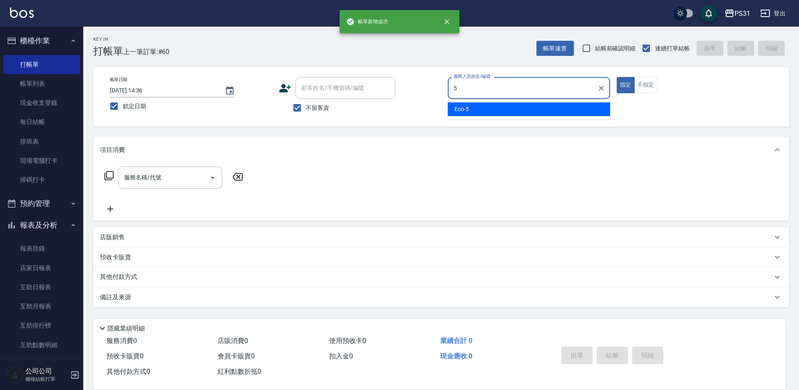
type input "Eco-5"
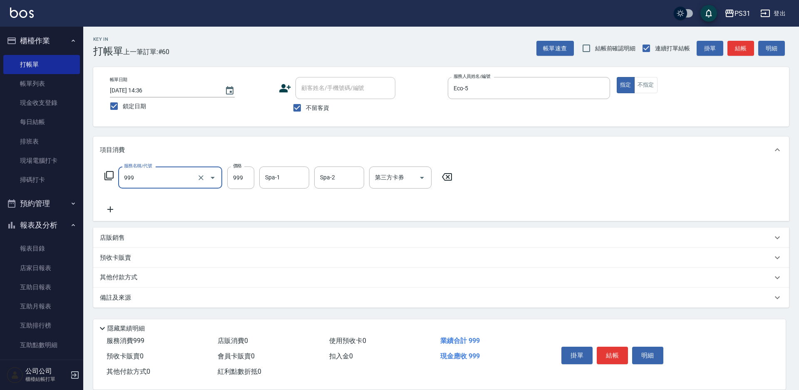
type input "精油套餐999(999)"
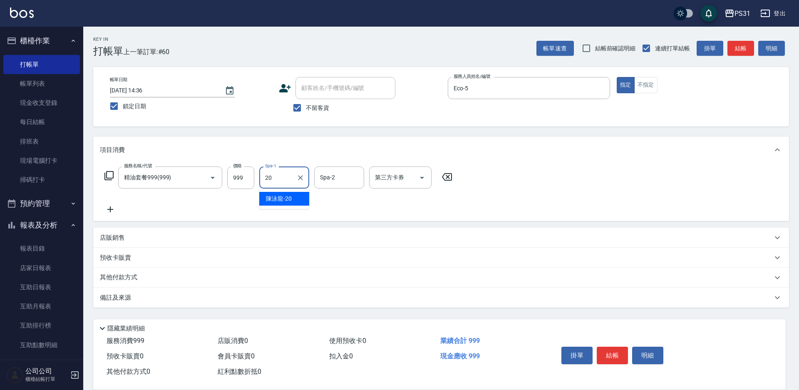
type input "陳泳龍-20"
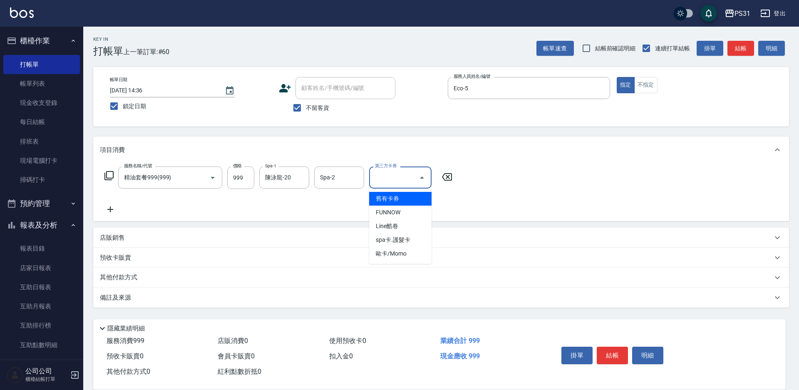
type input "舊有卡券"
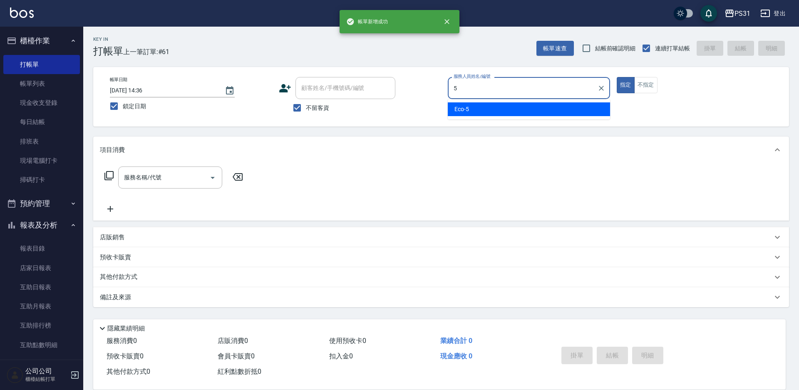
type input "Eco-5"
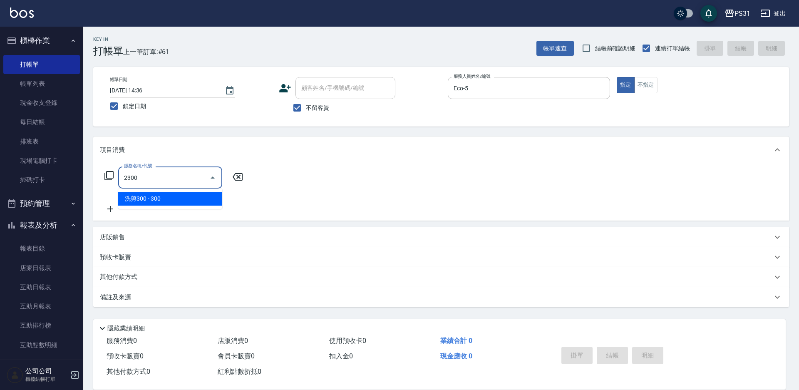
type input "洗剪300(2300)"
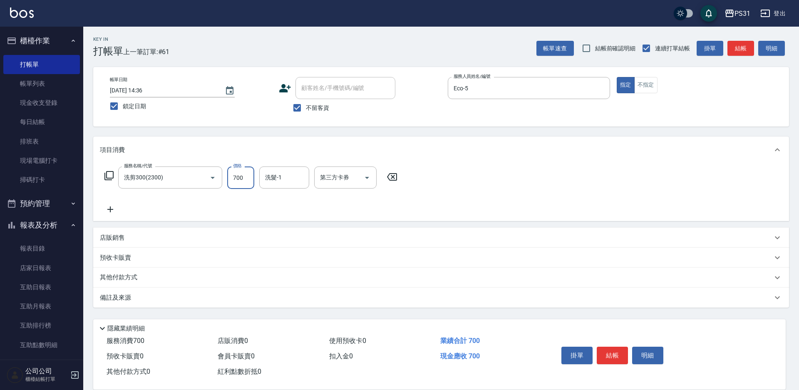
type input "700"
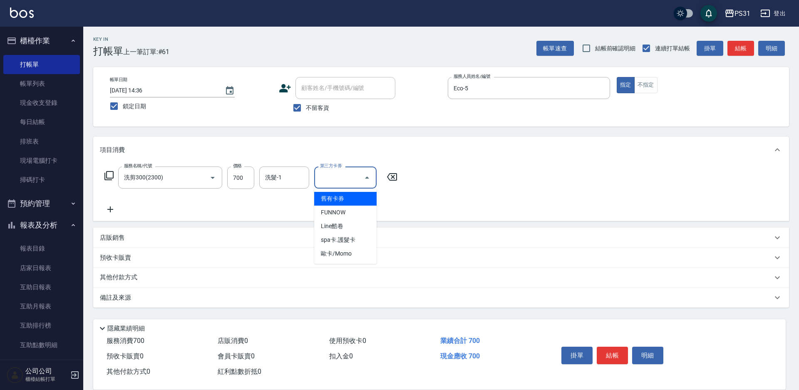
type input "舊有卡券"
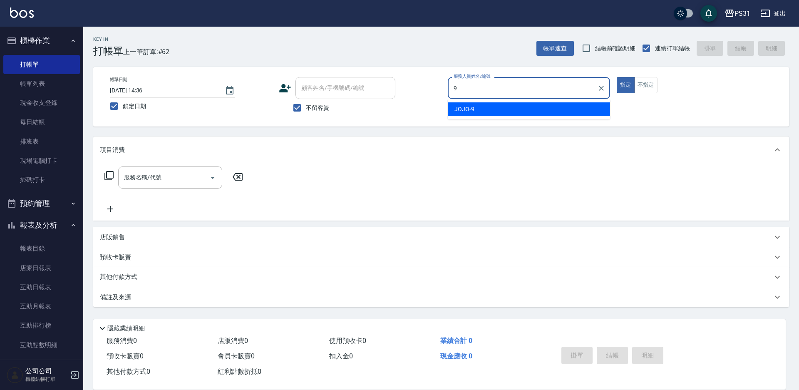
type input "JOJO-9"
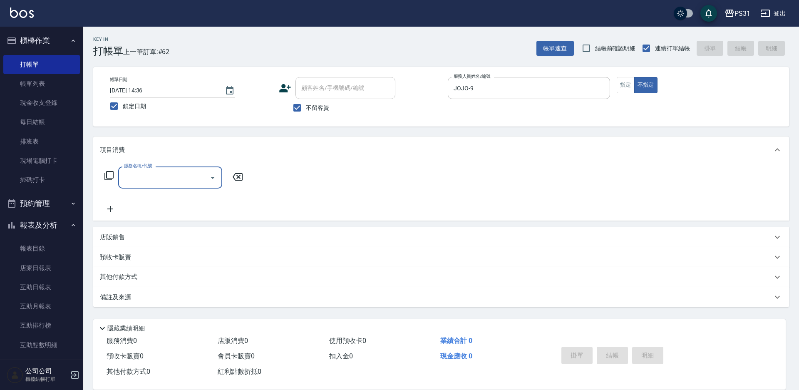
click at [108, 174] on icon at bounding box center [109, 176] width 10 height 10
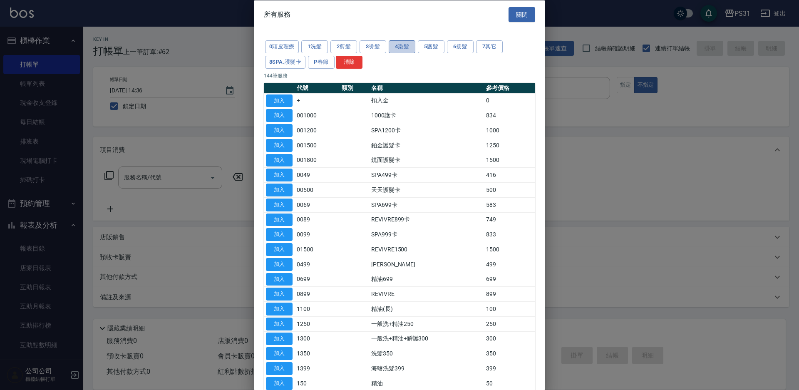
click at [404, 45] on button "4染髮" at bounding box center [402, 46] width 27 height 13
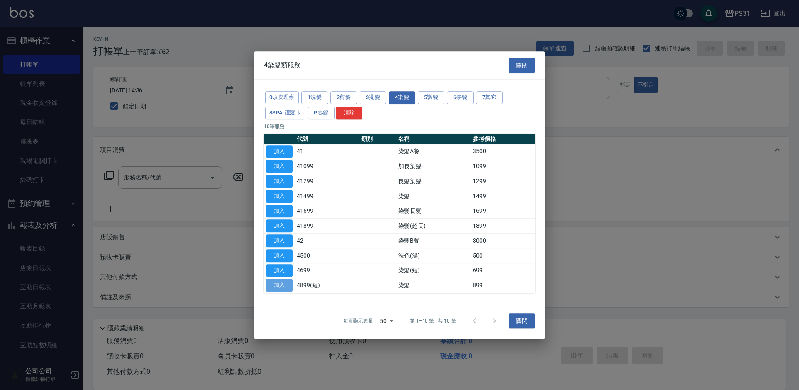
click at [280, 220] on button "加入" at bounding box center [279, 285] width 27 height 13
type input "染髮(4899(短))"
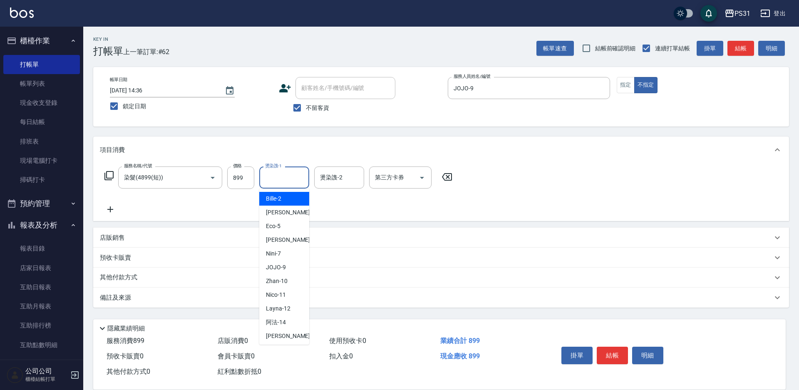
click at [288, 179] on input "燙染謢-1" at bounding box center [284, 177] width 42 height 15
type input "何宜柔-31"
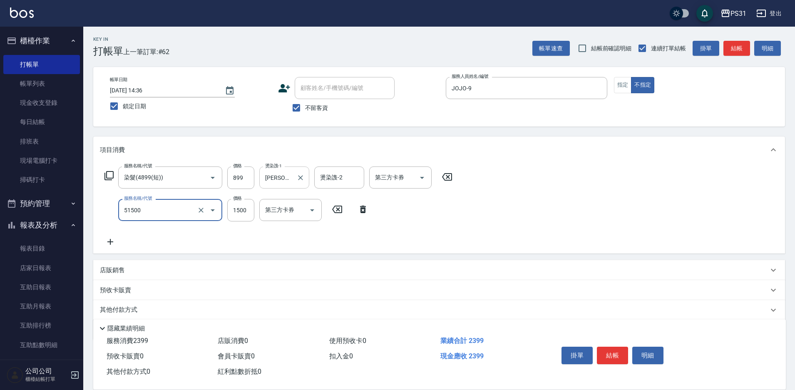
type input "鉑金護髮(51500)"
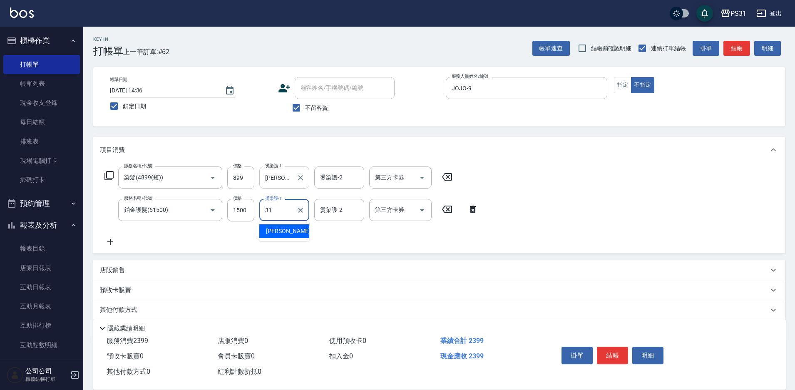
type input "何宜柔-31"
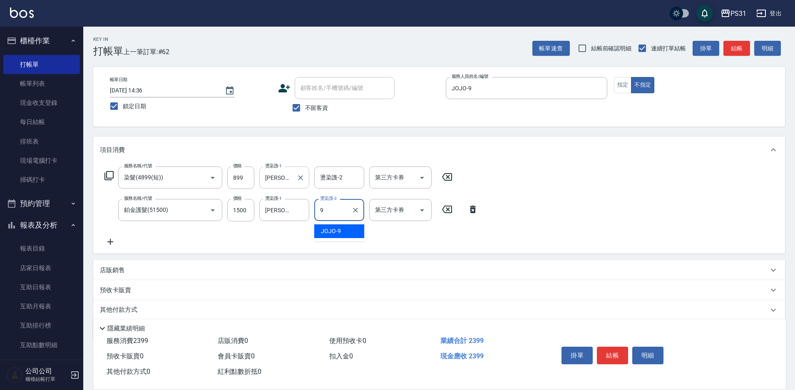
type input "JOJO-9"
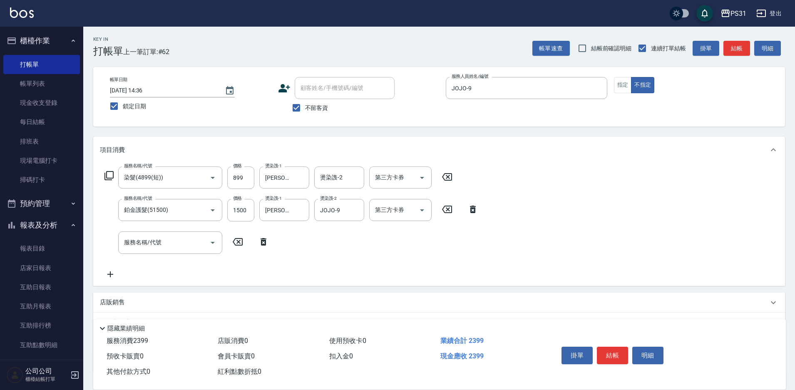
click at [105, 175] on icon at bounding box center [108, 175] width 9 height 9
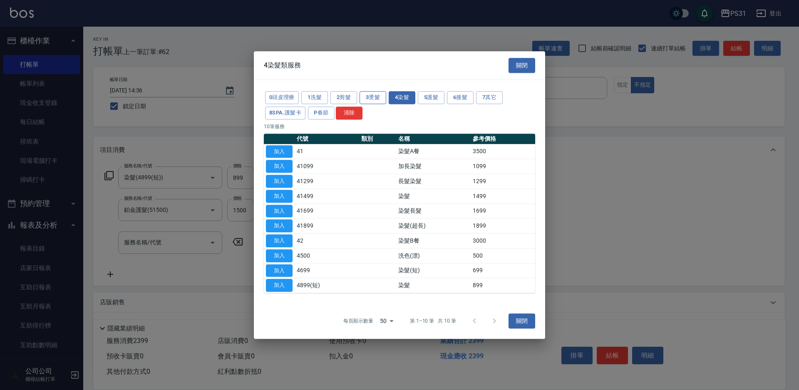
click at [367, 94] on button "3燙髮" at bounding box center [373, 97] width 27 height 13
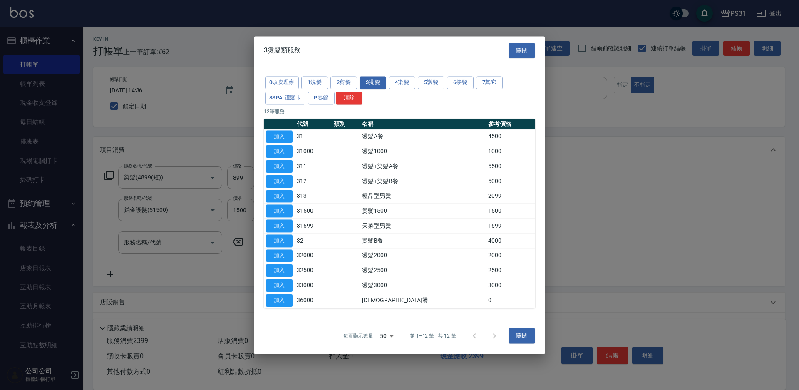
click at [278, 138] on button "加入" at bounding box center [279, 136] width 27 height 13
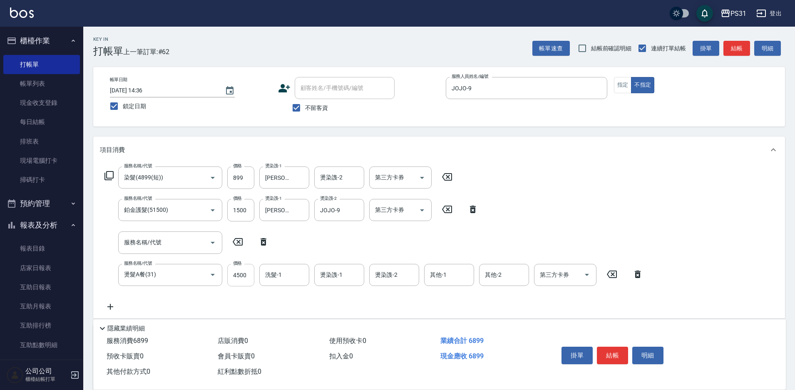
click at [251, 220] on input "4500" at bounding box center [240, 275] width 27 height 22
type input "4300"
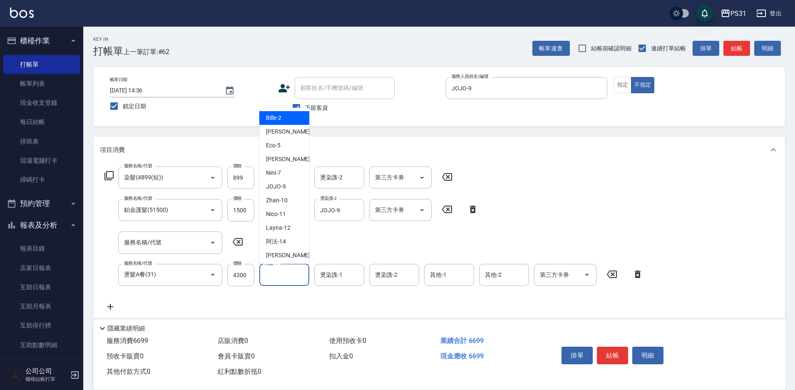
click at [274, 220] on input "洗髮-1" at bounding box center [284, 275] width 42 height 15
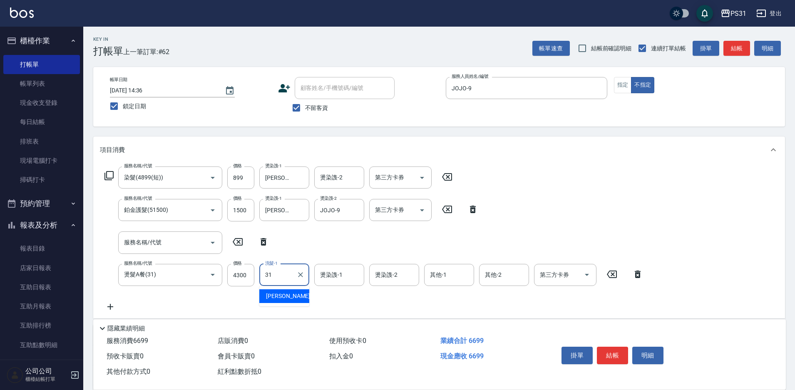
type input "何宜柔-31"
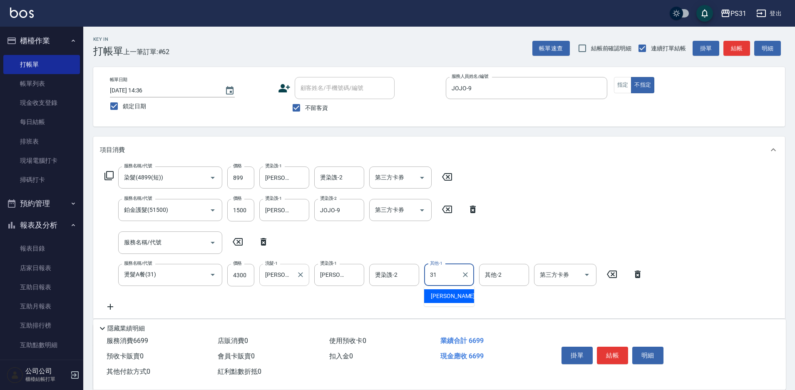
type input "何宜柔-31"
click at [442, 220] on button "結帳" at bounding box center [612, 355] width 31 height 17
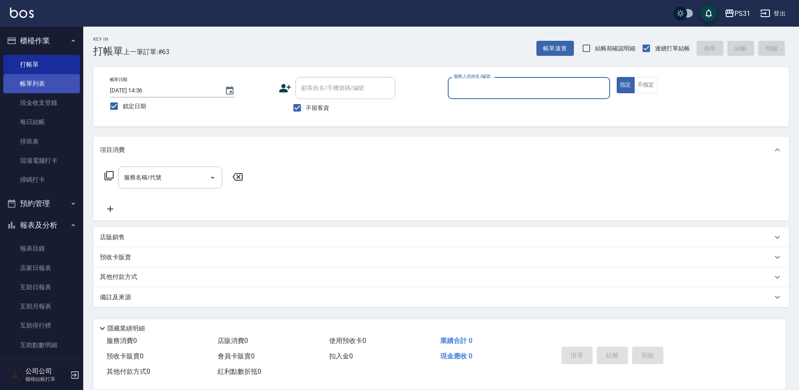
click at [44, 91] on link "帳單列表" at bounding box center [41, 83] width 77 height 19
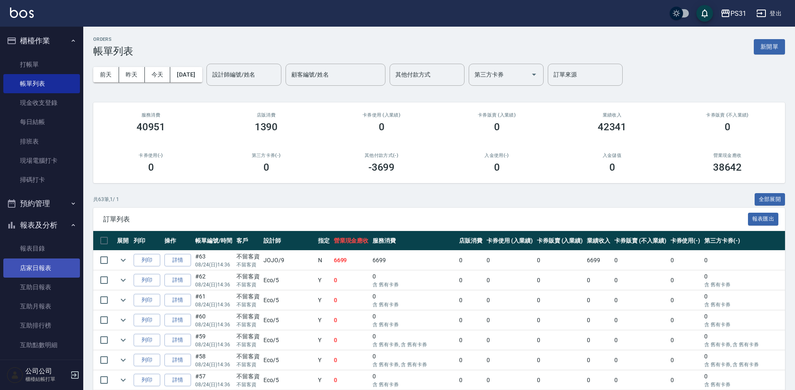
click at [42, 220] on link "店家日報表" at bounding box center [41, 267] width 77 height 19
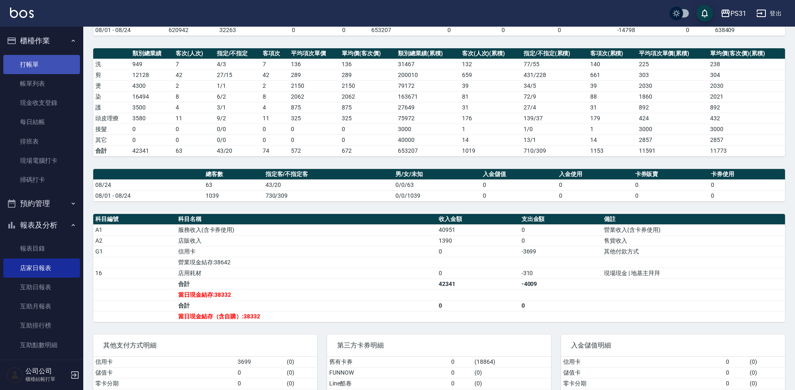
scroll to position [83, 0]
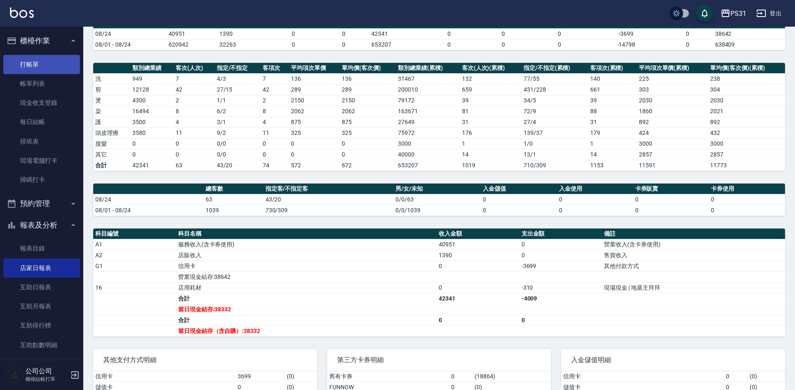
click at [45, 61] on link "打帳單" at bounding box center [41, 64] width 77 height 19
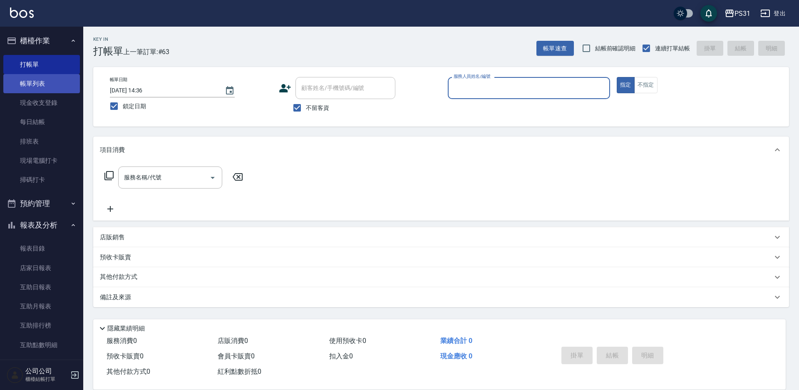
click at [48, 87] on link "帳單列表" at bounding box center [41, 83] width 77 height 19
click at [54, 87] on link "帳單列表" at bounding box center [41, 83] width 77 height 19
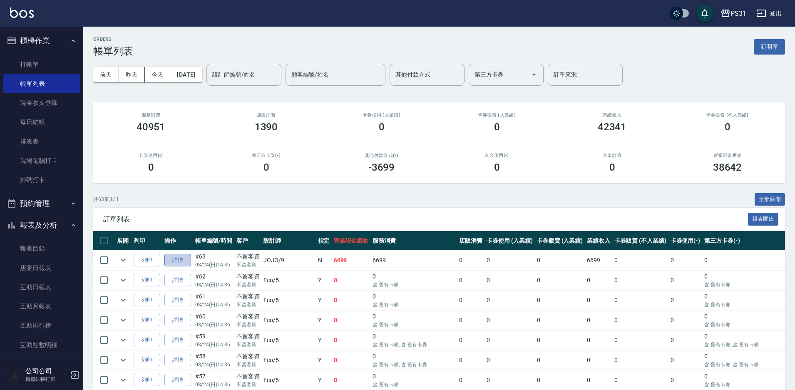
click at [173, 220] on link "詳情" at bounding box center [177, 260] width 27 height 13
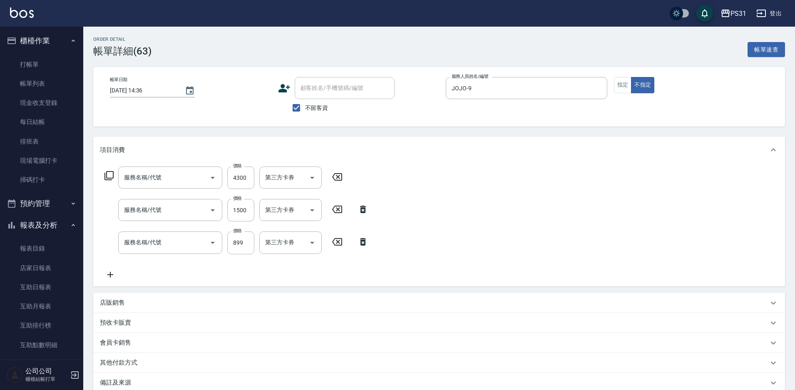
type input "2025/08/24 14:36"
checkbox input "true"
type input "JOJO-9"
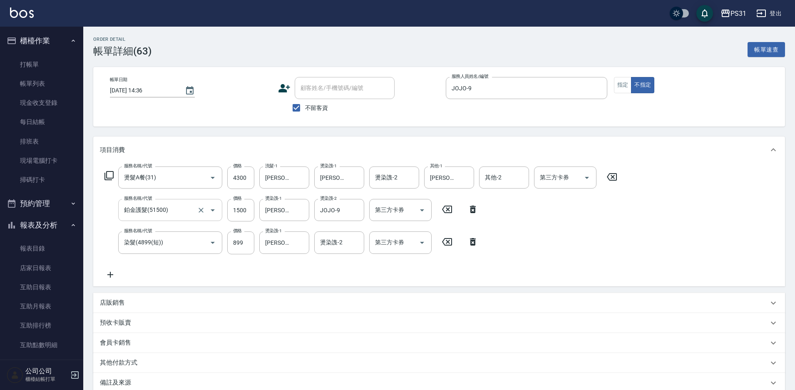
type input "燙髮A餐(31)"
type input "鉑金護髮(51500)"
type input "染髮(4899(短))"
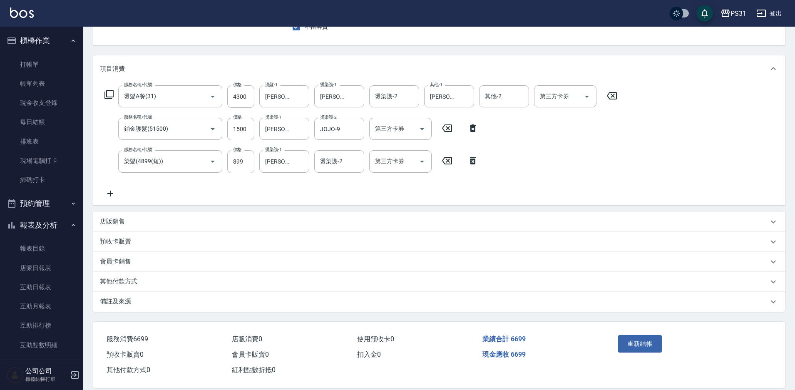
scroll to position [93, 0]
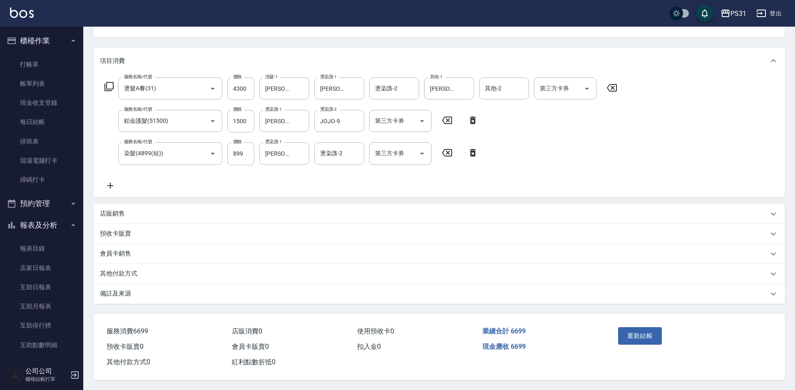
click at [120, 220] on p "其他付款方式" at bounding box center [118, 273] width 37 height 9
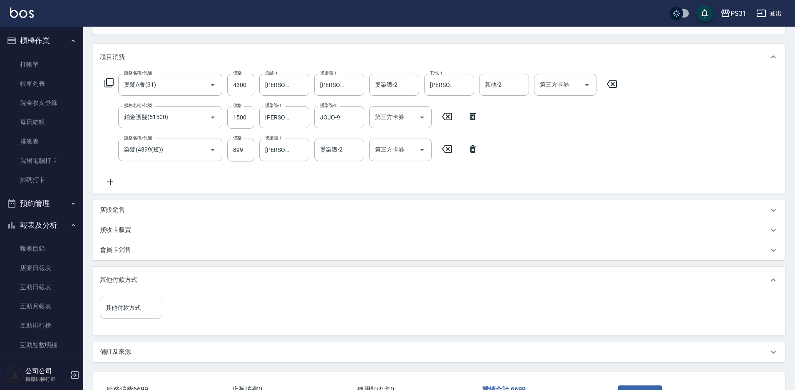
click at [128, 220] on input "其他付款方式" at bounding box center [131, 307] width 55 height 15
click at [123, 220] on span "信用卡" at bounding box center [131, 287] width 62 height 14
type input "信用卡"
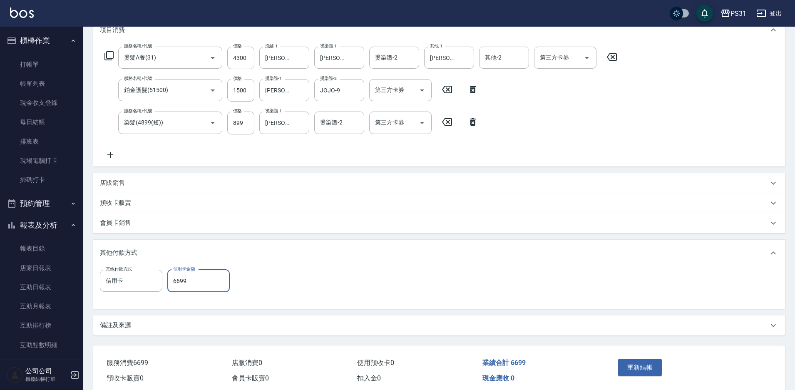
scroll to position [134, 0]
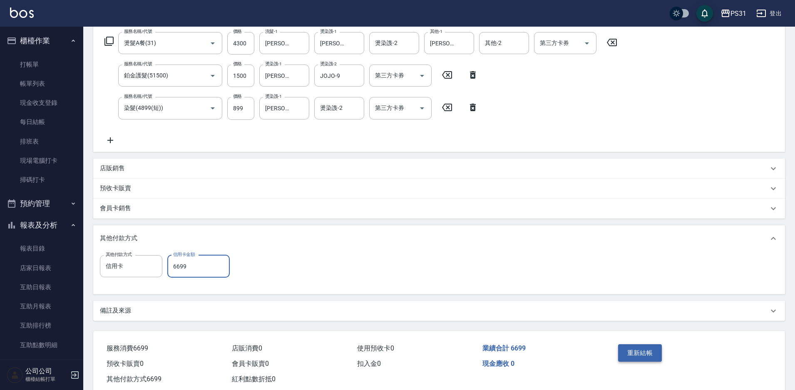
type input "6699"
click at [442, 220] on button "重新結帳" at bounding box center [640, 352] width 44 height 17
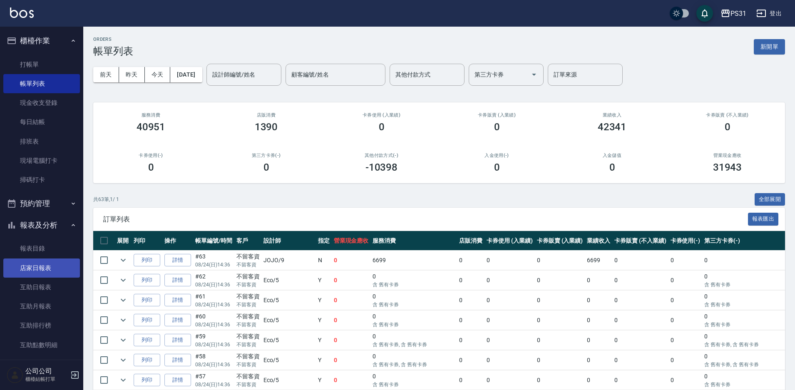
click at [40, 220] on link "店家日報表" at bounding box center [41, 267] width 77 height 19
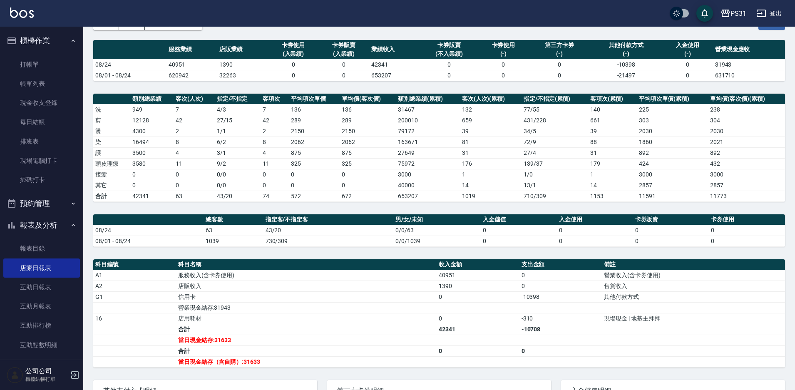
scroll to position [139, 0]
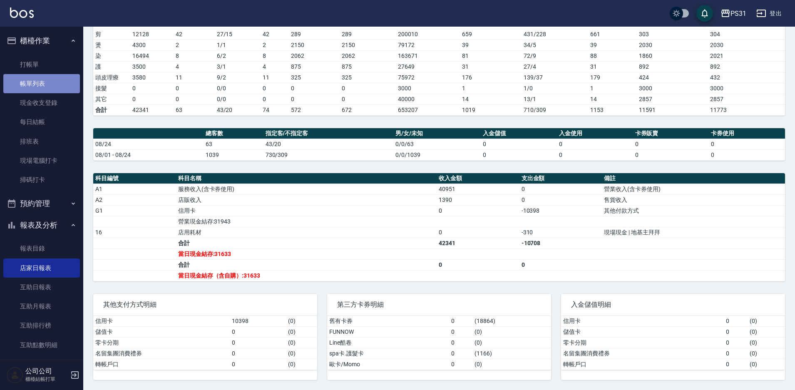
click at [57, 79] on link "帳單列表" at bounding box center [41, 83] width 77 height 19
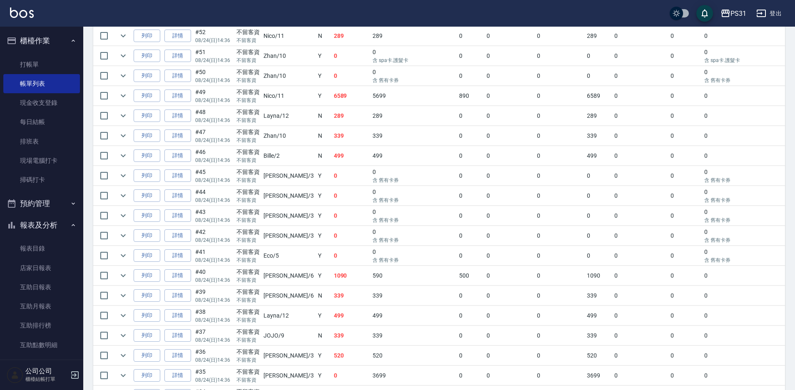
scroll to position [458, 0]
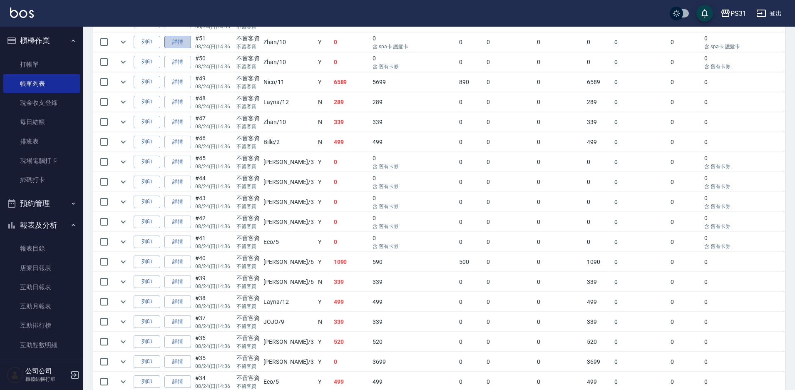
click at [177, 45] on link "詳情" at bounding box center [177, 42] width 27 height 13
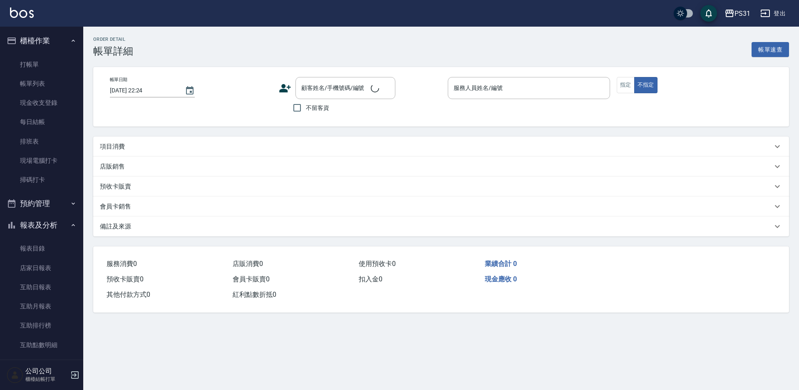
type input "2025/08/24 14:36"
checkbox input "true"
type input "Zhan-10"
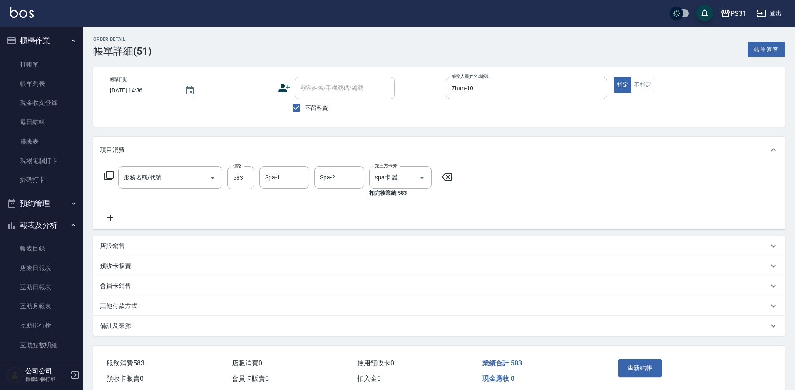
type input "SPA699卡(0069)"
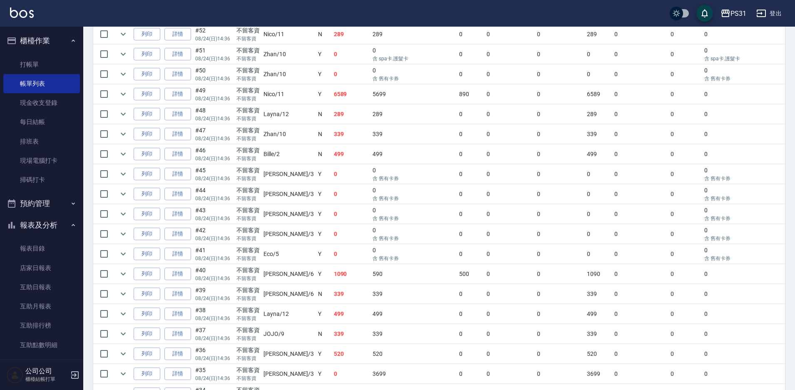
scroll to position [541, 0]
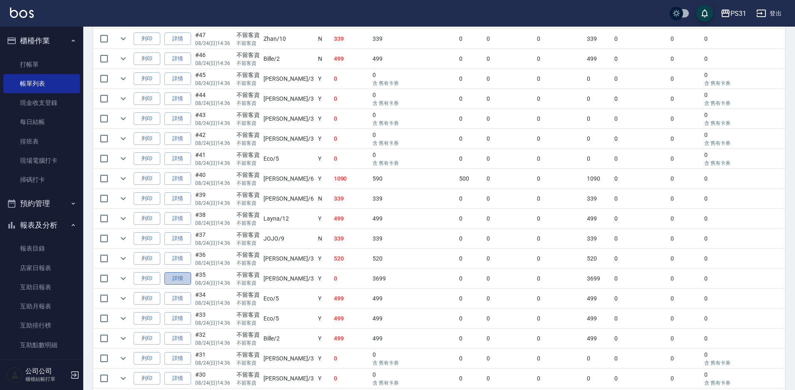
click at [176, 220] on link "詳情" at bounding box center [177, 278] width 27 height 13
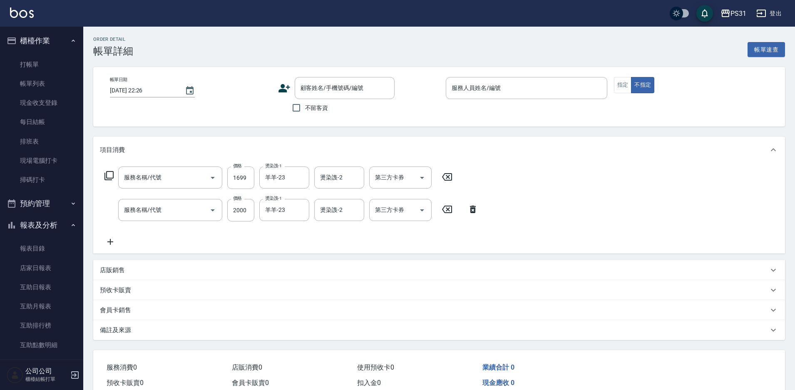
type input "2025/08/24 14:36"
checkbox input "true"
type input "Angel-3"
type input "染髮長髮(41699)"
type input "黑曜光護髮(52000)"
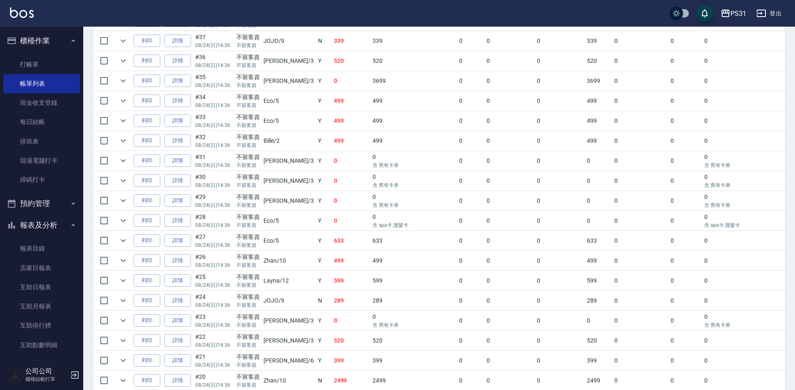
scroll to position [749, 0]
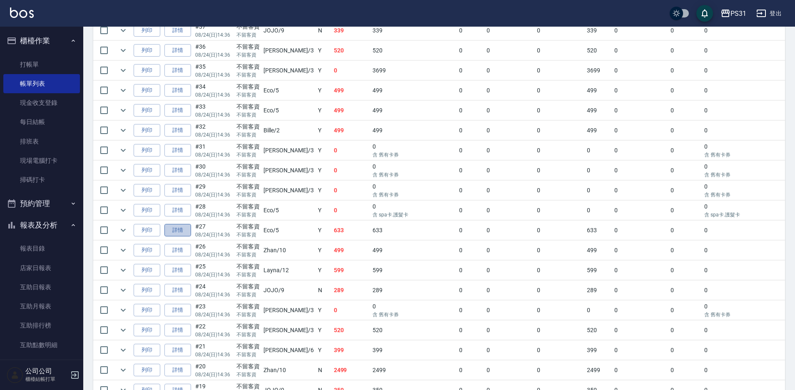
click at [176, 220] on link "詳情" at bounding box center [177, 230] width 27 height 13
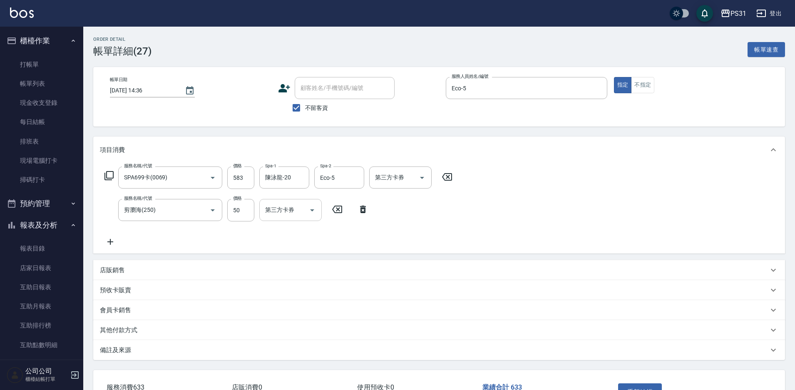
click at [310, 211] on icon "Open" at bounding box center [312, 210] width 10 height 10
click at [307, 220] on span "舊有卡券" at bounding box center [290, 231] width 62 height 14
type input "舊有卡券"
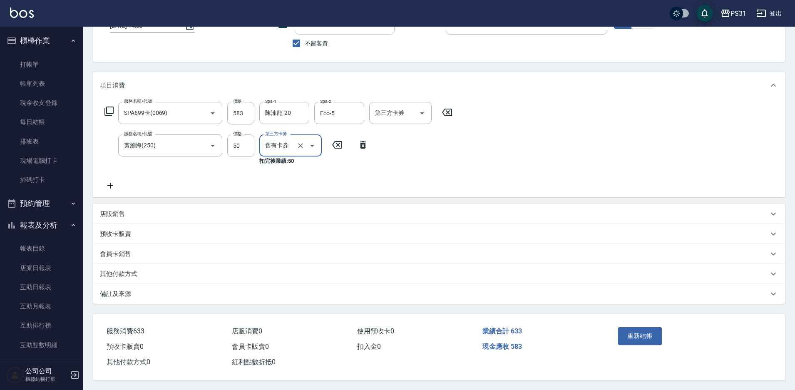
scroll to position [68, 0]
click at [442, 220] on button "重新結帳" at bounding box center [640, 335] width 44 height 17
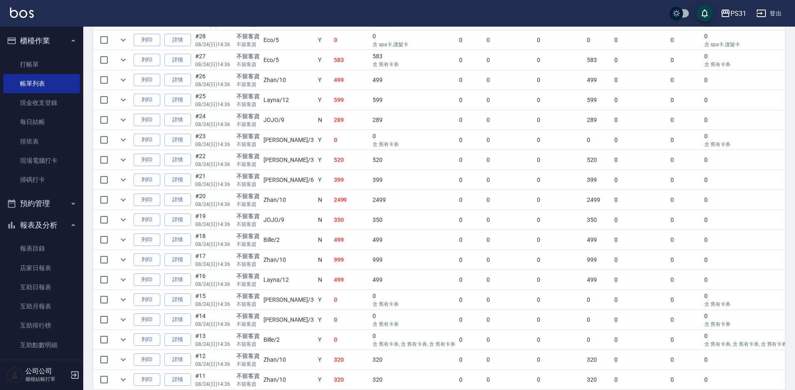
scroll to position [916, 0]
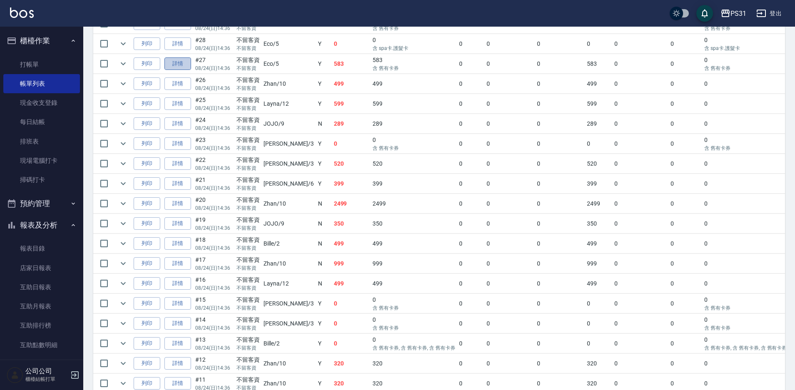
click at [169, 64] on link "詳情" at bounding box center [177, 63] width 27 height 13
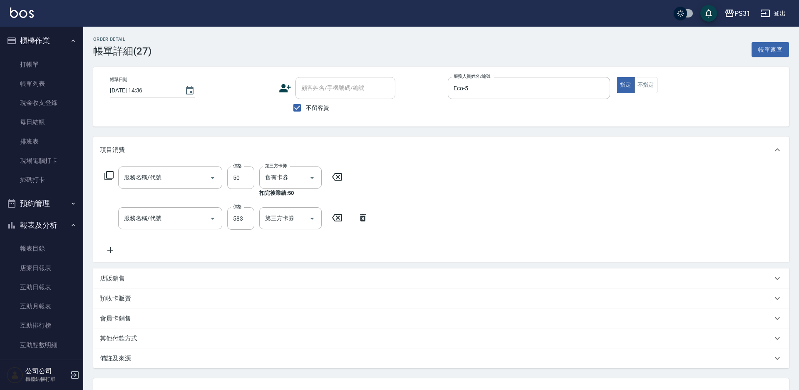
type input "2025/08/24 14:36"
checkbox input "true"
type input "Eco-5"
type input "剪瀏海(250)"
type input "SPA699卡(0069)"
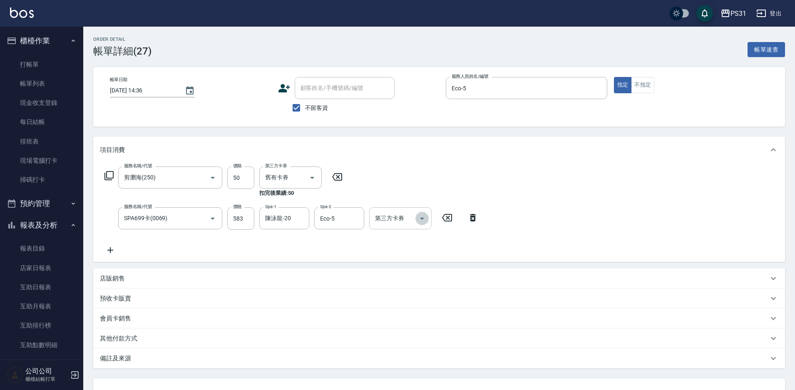
click at [424, 217] on icon "Open" at bounding box center [422, 218] width 10 height 10
click at [423, 220] on span "spa卡.護髮卡" at bounding box center [400, 281] width 62 height 14
type input "spa卡.護髮卡"
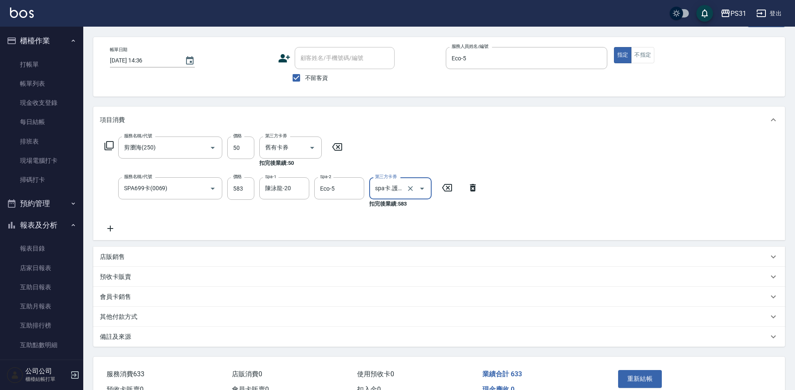
scroll to position [77, 0]
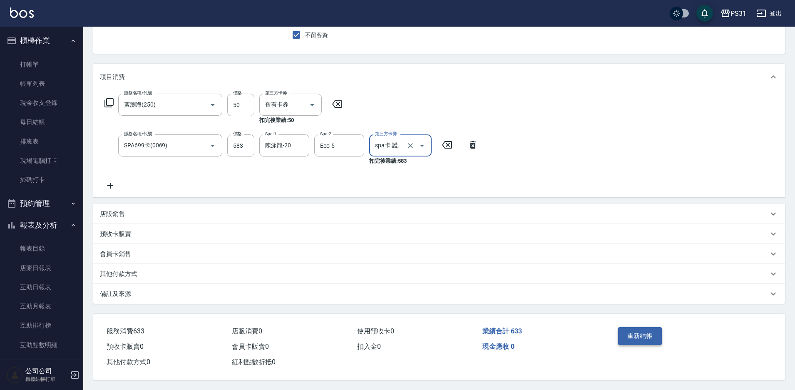
click at [442, 220] on button "重新結帳" at bounding box center [640, 335] width 44 height 17
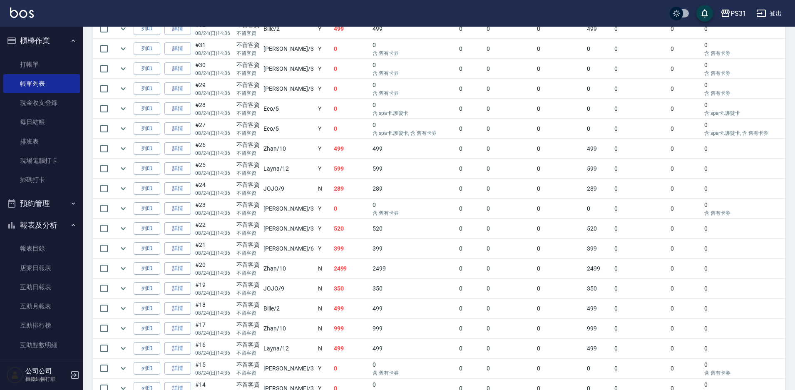
scroll to position [874, 0]
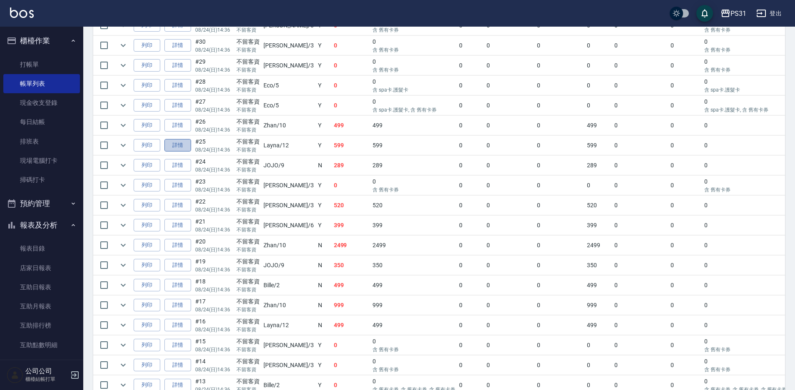
click at [178, 145] on link "詳情" at bounding box center [177, 145] width 27 height 13
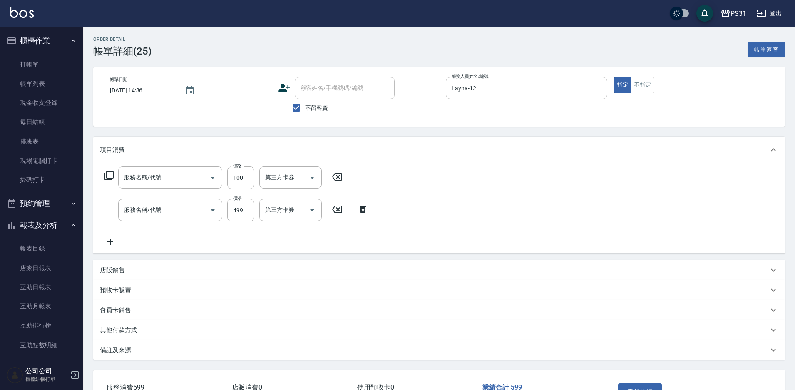
type input "2025/08/24 14:36"
checkbox input "true"
type input "Layna-12"
type input "造型(750)"
type input "499洗剪套餐(2499)"
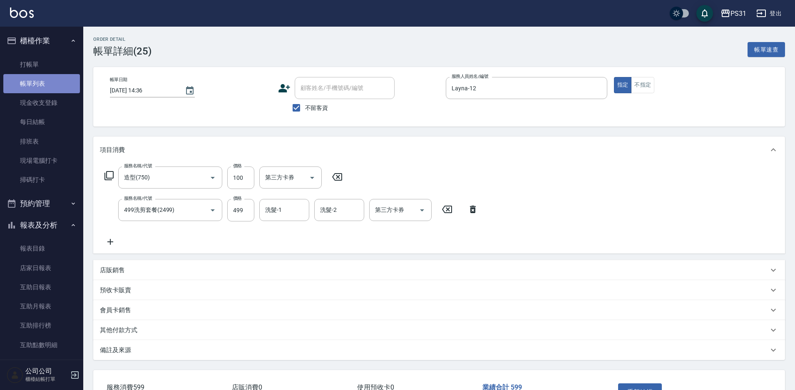
click at [42, 84] on link "帳單列表" at bounding box center [41, 83] width 77 height 19
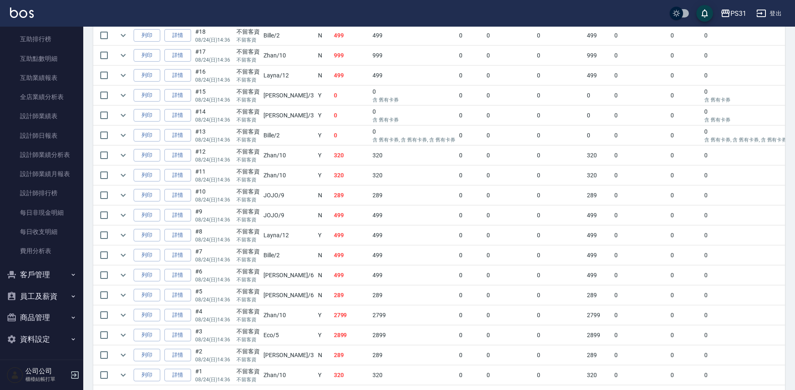
scroll to position [1159, 0]
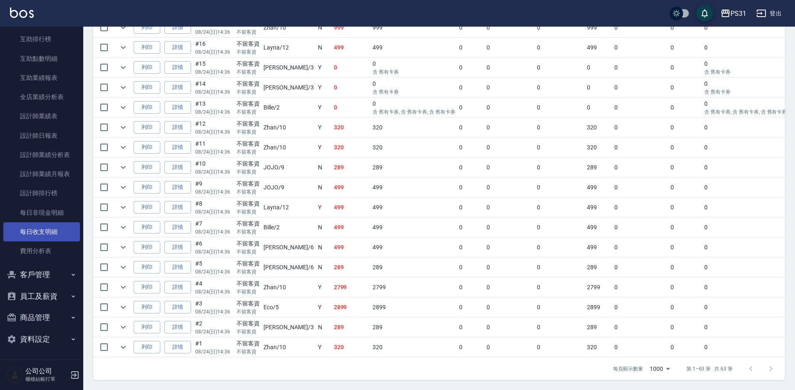
click at [58, 220] on link "每日收支明細" at bounding box center [41, 231] width 77 height 19
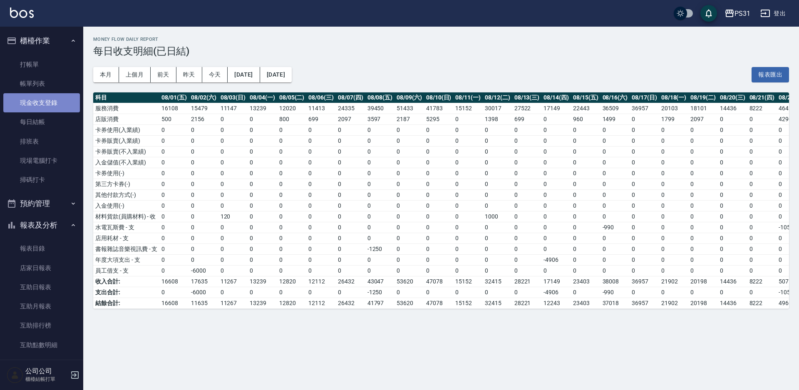
click at [51, 108] on link "現金收支登錄" at bounding box center [41, 102] width 77 height 19
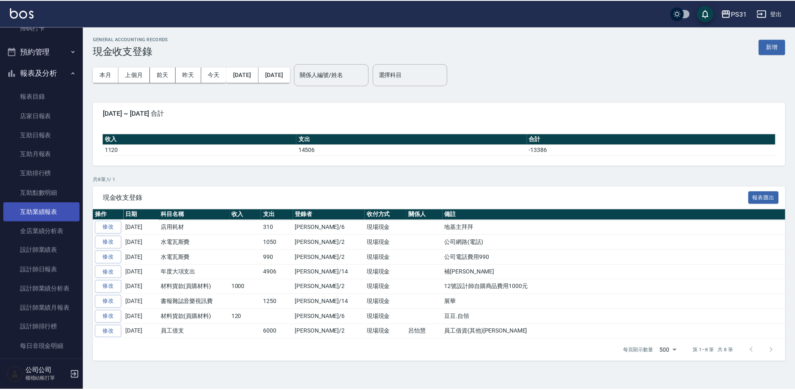
scroll to position [166, 0]
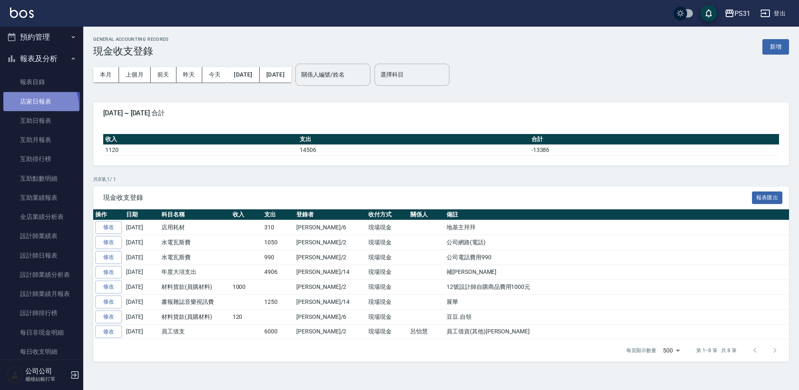
click at [33, 107] on link "店家日報表" at bounding box center [41, 101] width 77 height 19
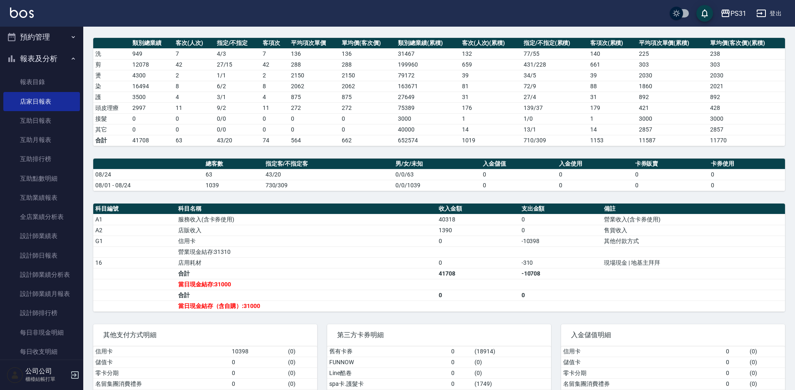
scroll to position [139, 0]
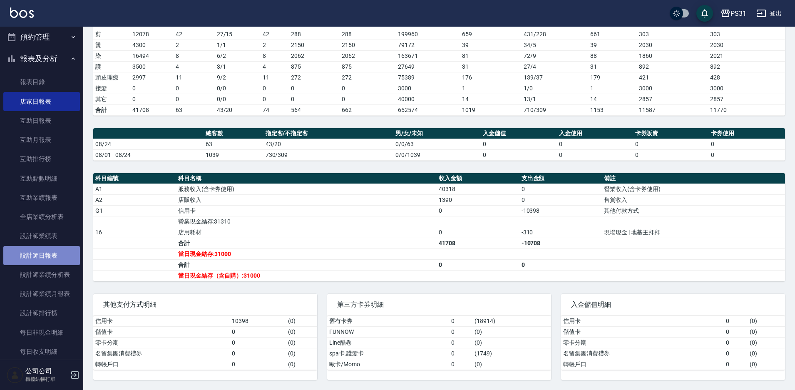
click at [42, 220] on link "設計師日報表" at bounding box center [41, 255] width 77 height 19
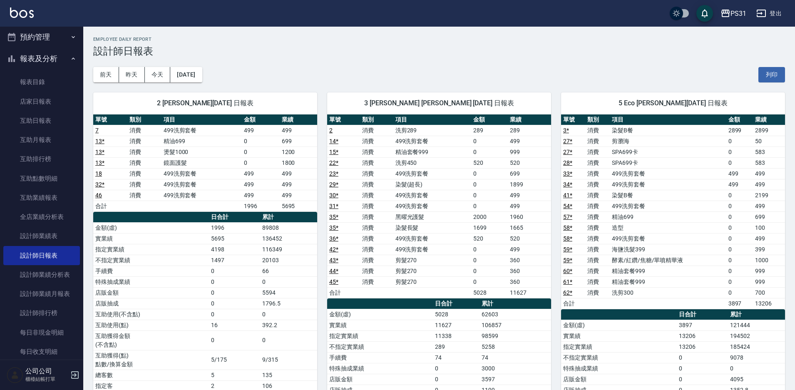
click at [57, 38] on button "預約管理" at bounding box center [41, 37] width 77 height 22
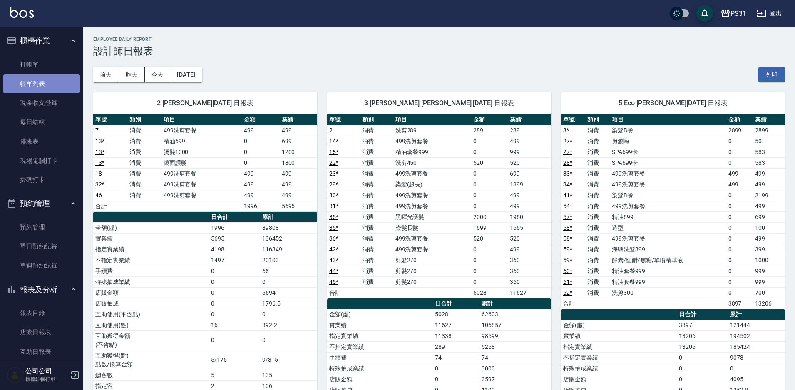
click at [41, 83] on link "帳單列表" at bounding box center [41, 83] width 77 height 19
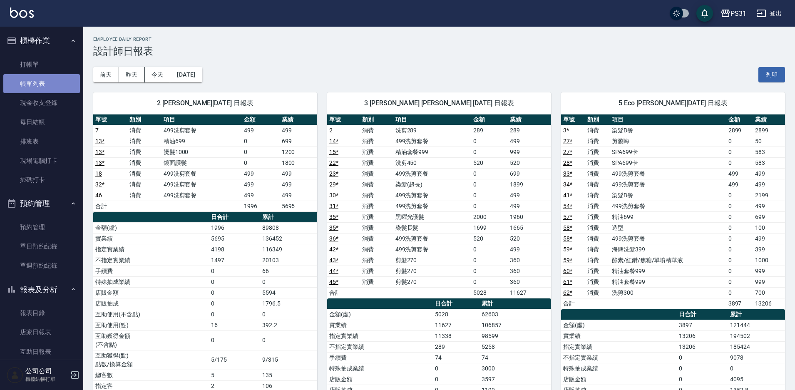
click at [41, 83] on link "帳單列表" at bounding box center [41, 83] width 77 height 19
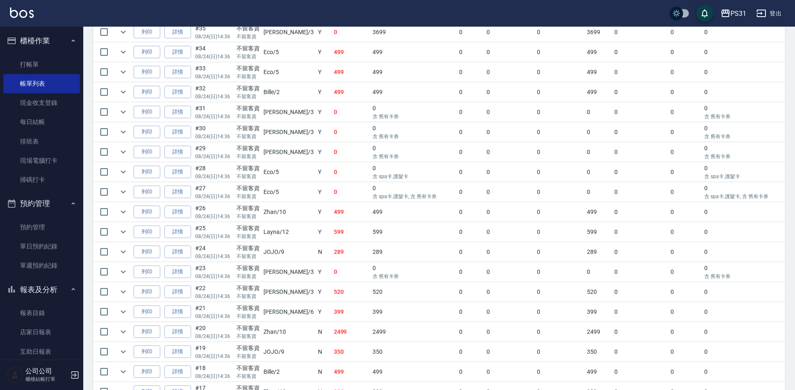
scroll to position [791, 0]
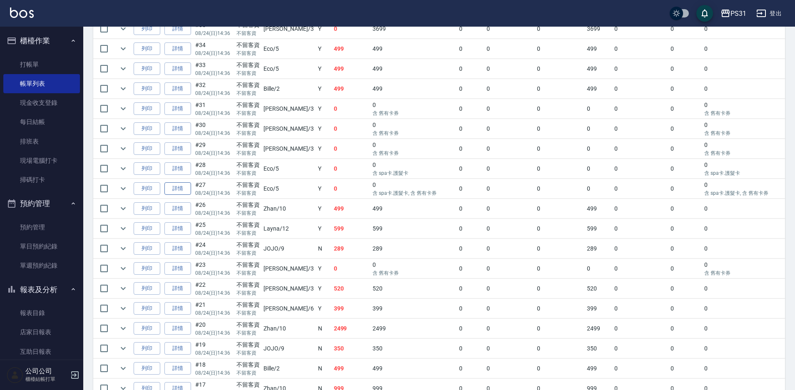
click at [177, 183] on link "詳情" at bounding box center [177, 188] width 27 height 13
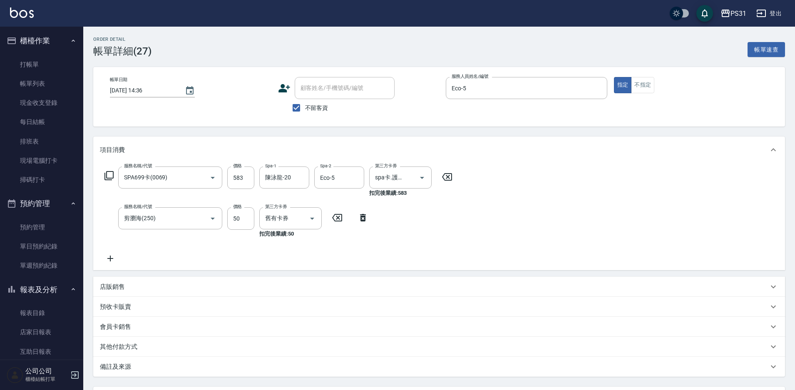
type input "2025/08/24 14:36"
checkbox input "true"
type input "Eco-5"
type input "SPA699卡(0069)"
type input "剪瀏海(250)"
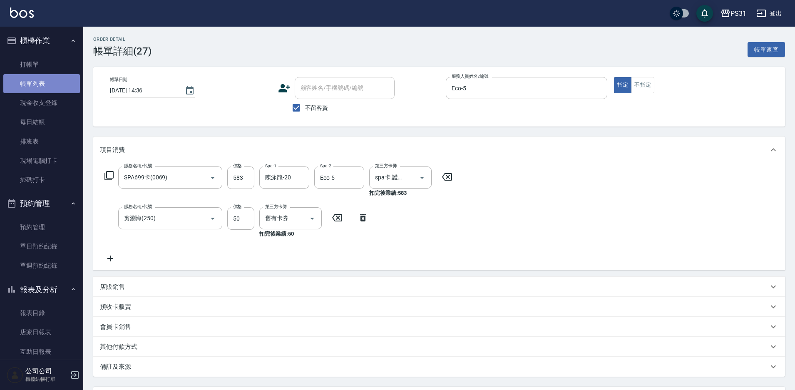
click at [49, 82] on link "帳單列表" at bounding box center [41, 83] width 77 height 19
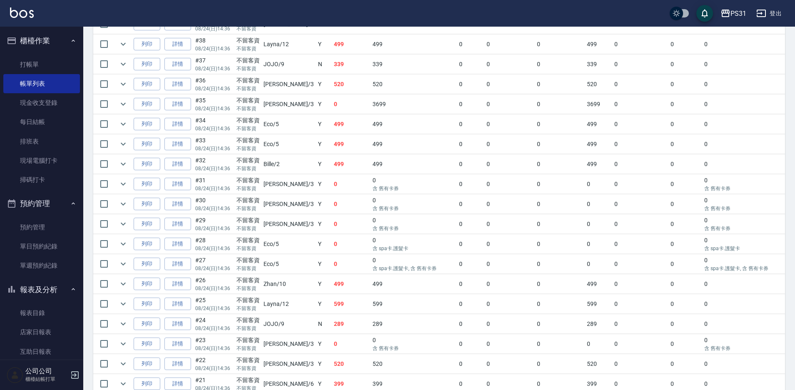
scroll to position [749, 0]
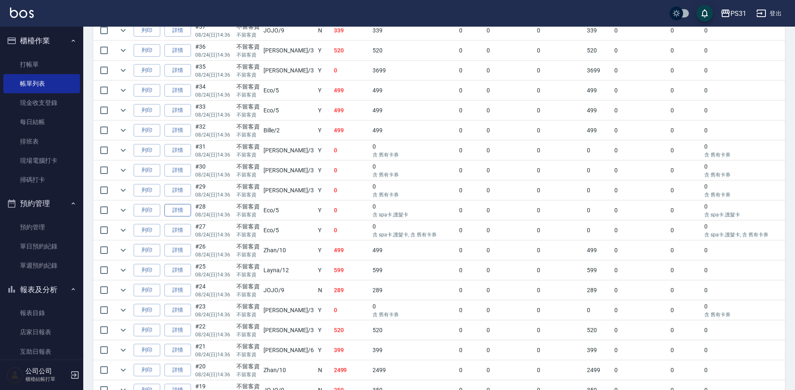
click at [184, 207] on link "詳情" at bounding box center [177, 210] width 27 height 13
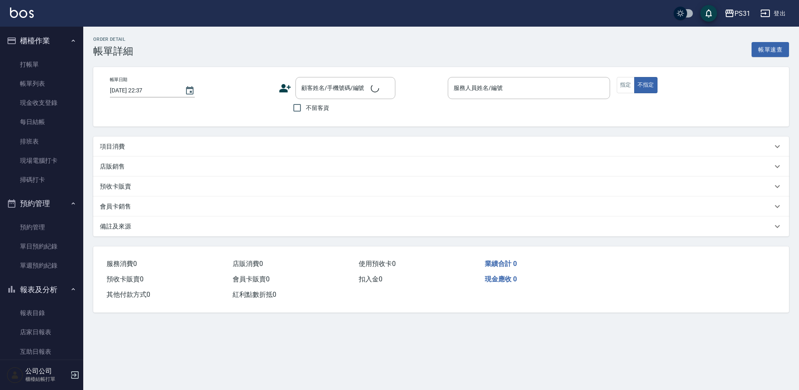
type input "2025/08/24 14:36"
checkbox input "true"
type input "Eco-5"
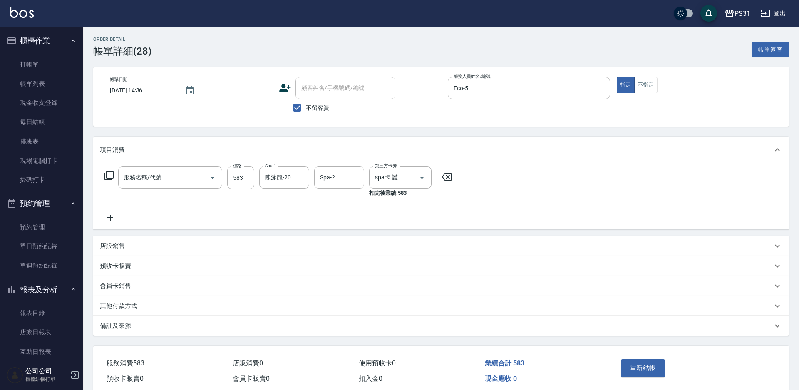
type input "SPA699卡(0069)"
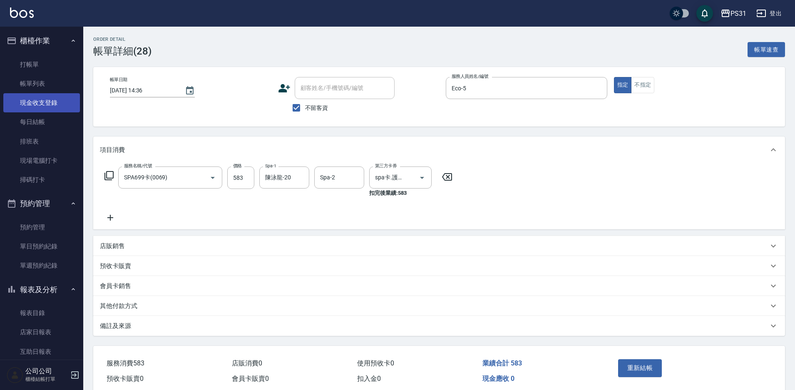
click at [44, 103] on link "現金收支登錄" at bounding box center [41, 102] width 77 height 19
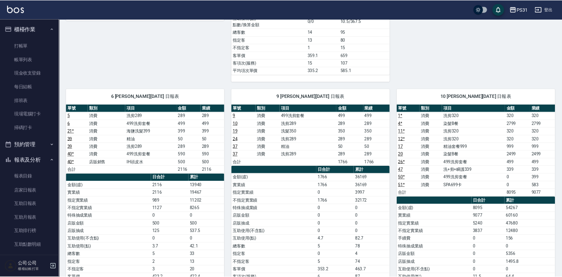
scroll to position [166, 0]
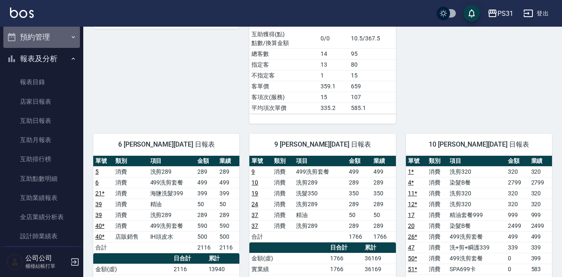
click at [42, 42] on button "預約管理" at bounding box center [41, 37] width 77 height 22
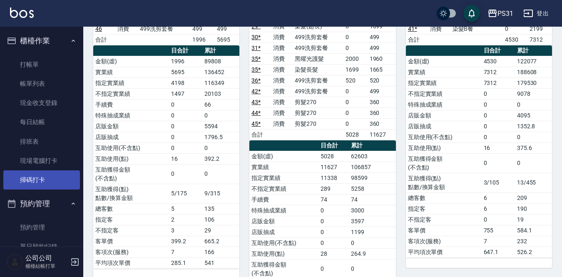
click at [35, 181] on link "掃碼打卡" at bounding box center [41, 179] width 77 height 19
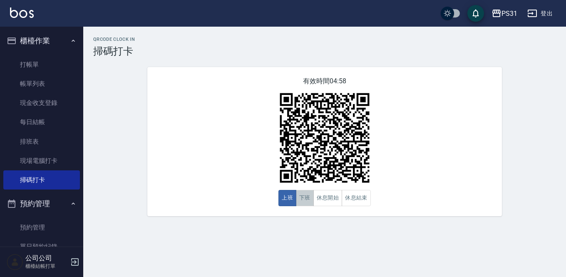
click at [301, 200] on button "下班" at bounding box center [305, 198] width 18 height 16
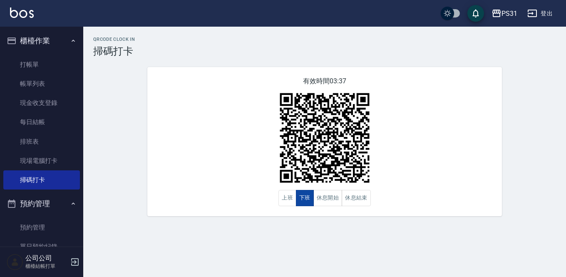
click at [306, 199] on button "下班" at bounding box center [305, 198] width 18 height 16
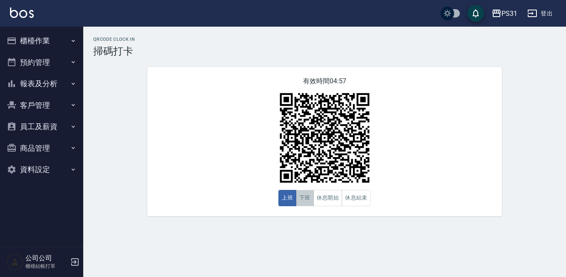
click at [310, 202] on button "下班" at bounding box center [305, 198] width 18 height 16
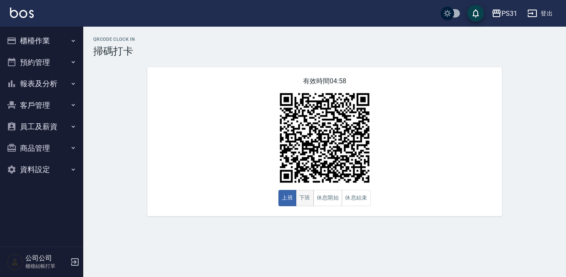
click at [301, 201] on button "下班" at bounding box center [305, 198] width 18 height 16
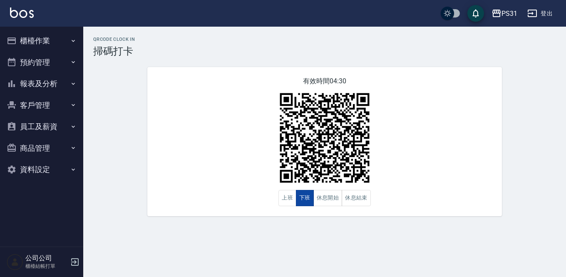
type button "CLOCKOUT"
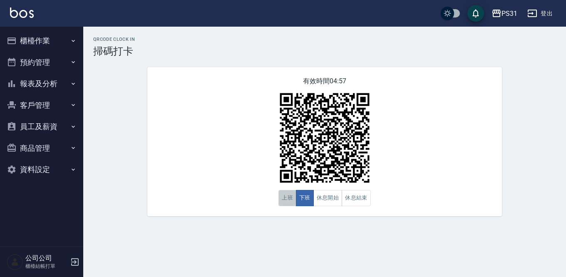
click at [289, 199] on button "上班" at bounding box center [287, 198] width 18 height 16
